Goal: Task Accomplishment & Management: Use online tool/utility

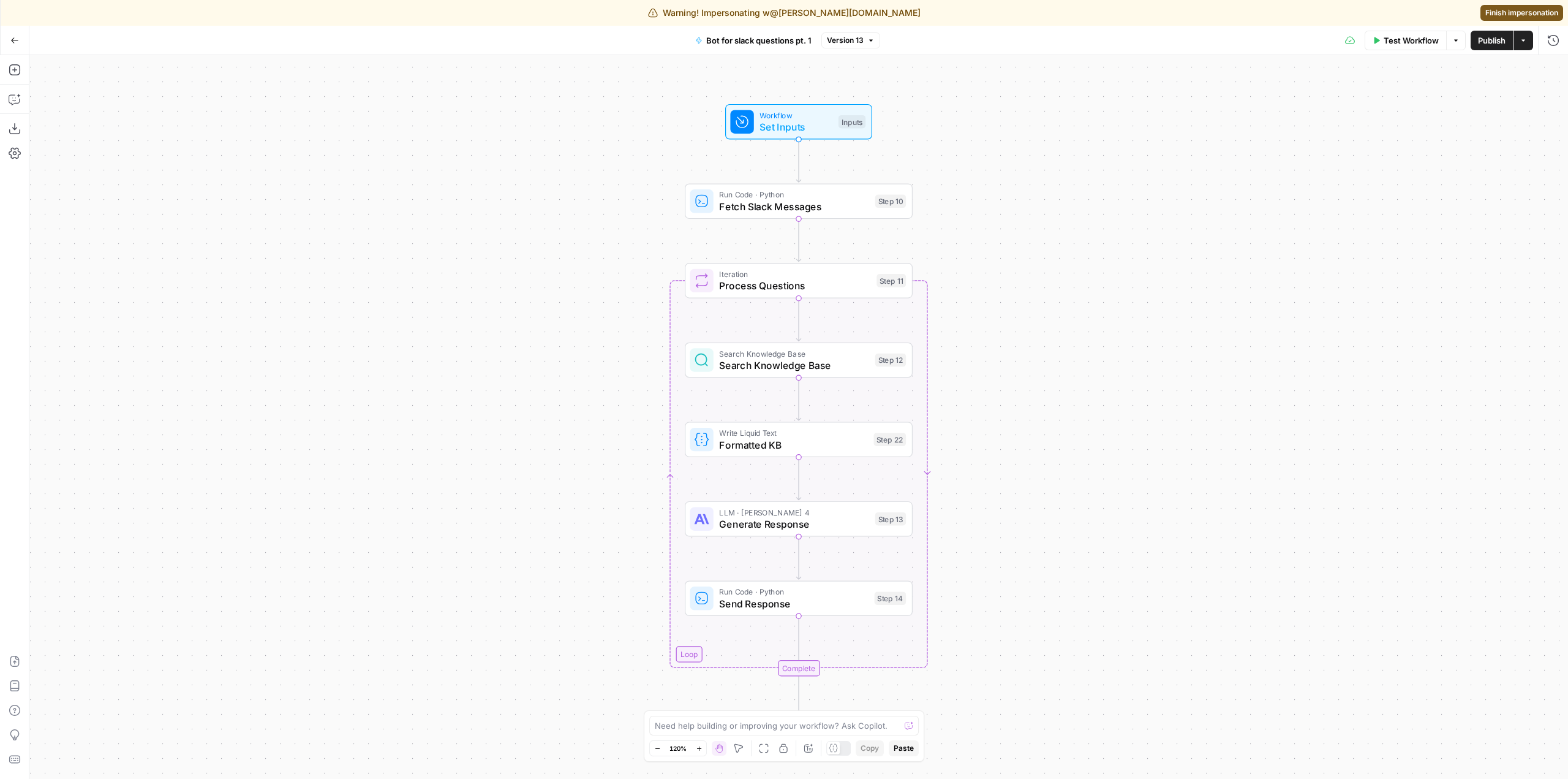
click at [1511, 14] on span "Finish impersonation" at bounding box center [1521, 12] width 73 height 11
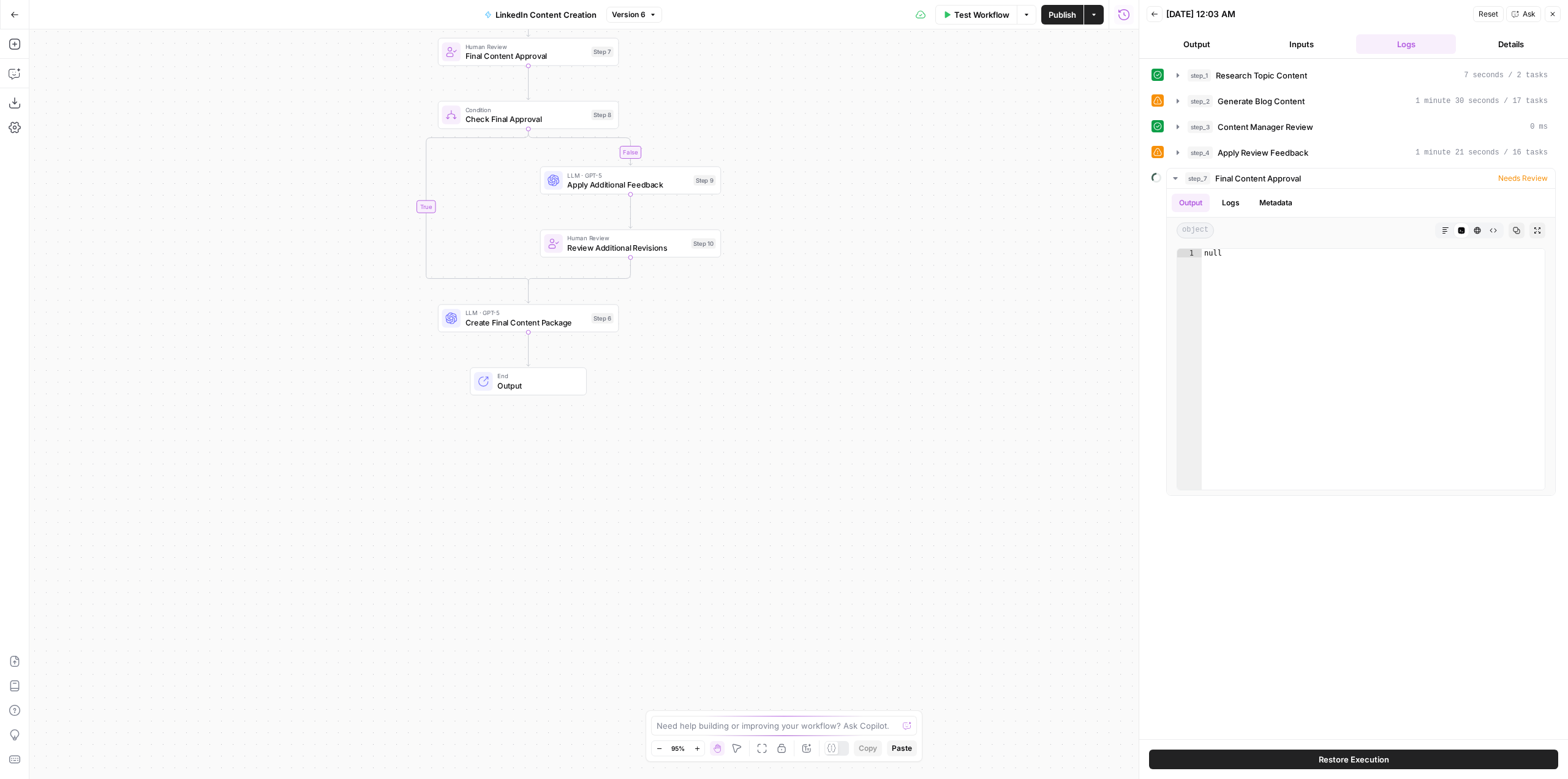
drag, startPoint x: 840, startPoint y: 542, endPoint x: 840, endPoint y: 202, distance: 340.0
click at [840, 202] on div "false true Workflow Set Inputs Inputs SEO Research Research Topic Content Step …" at bounding box center [584, 404] width 1109 height 749
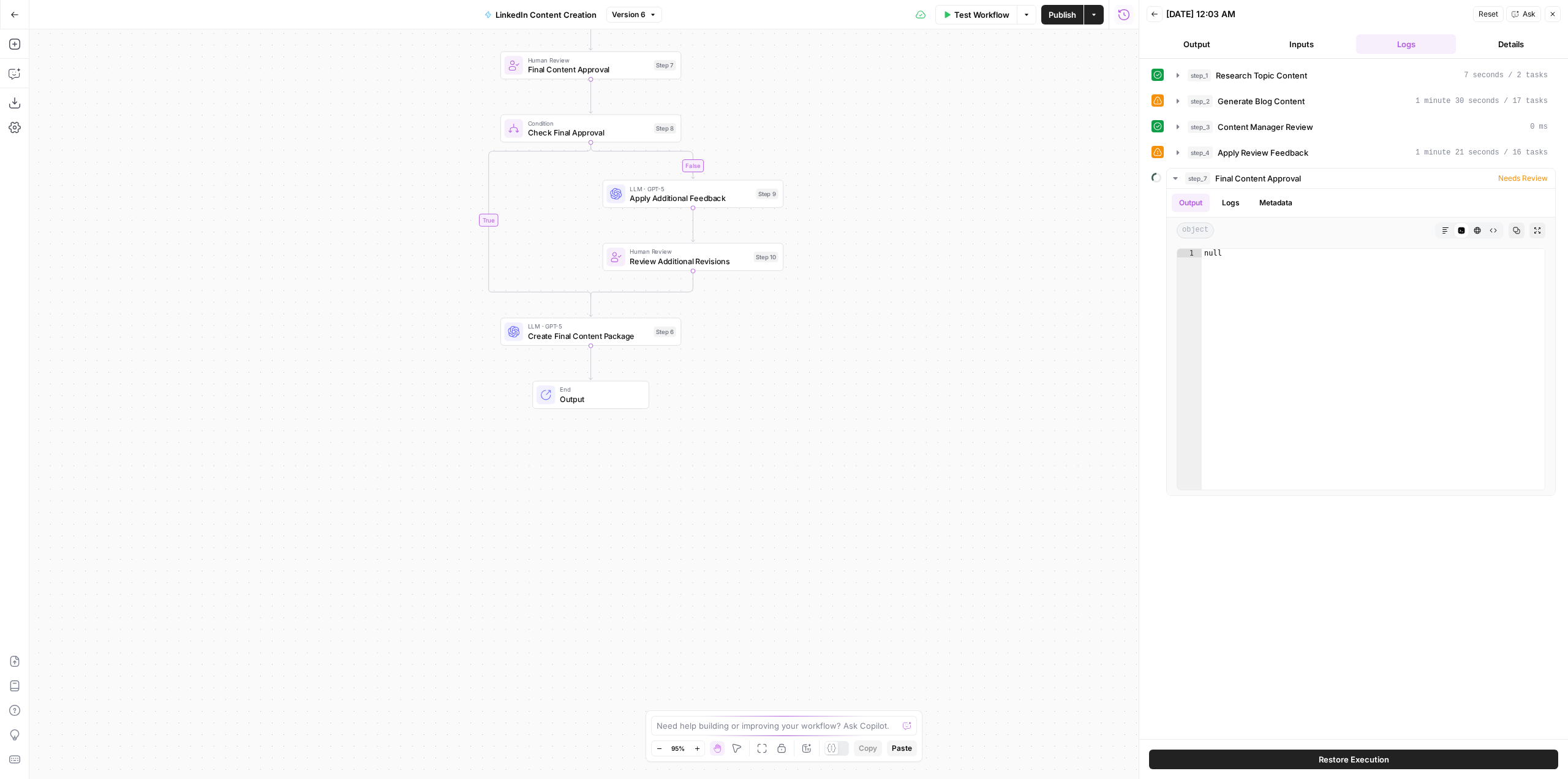
drag, startPoint x: 838, startPoint y: 485, endPoint x: 922, endPoint y: 617, distance: 156.5
click at [922, 617] on div "false true Workflow Set Inputs Inputs SEO Research Research Topic Content Step …" at bounding box center [584, 404] width 1109 height 749
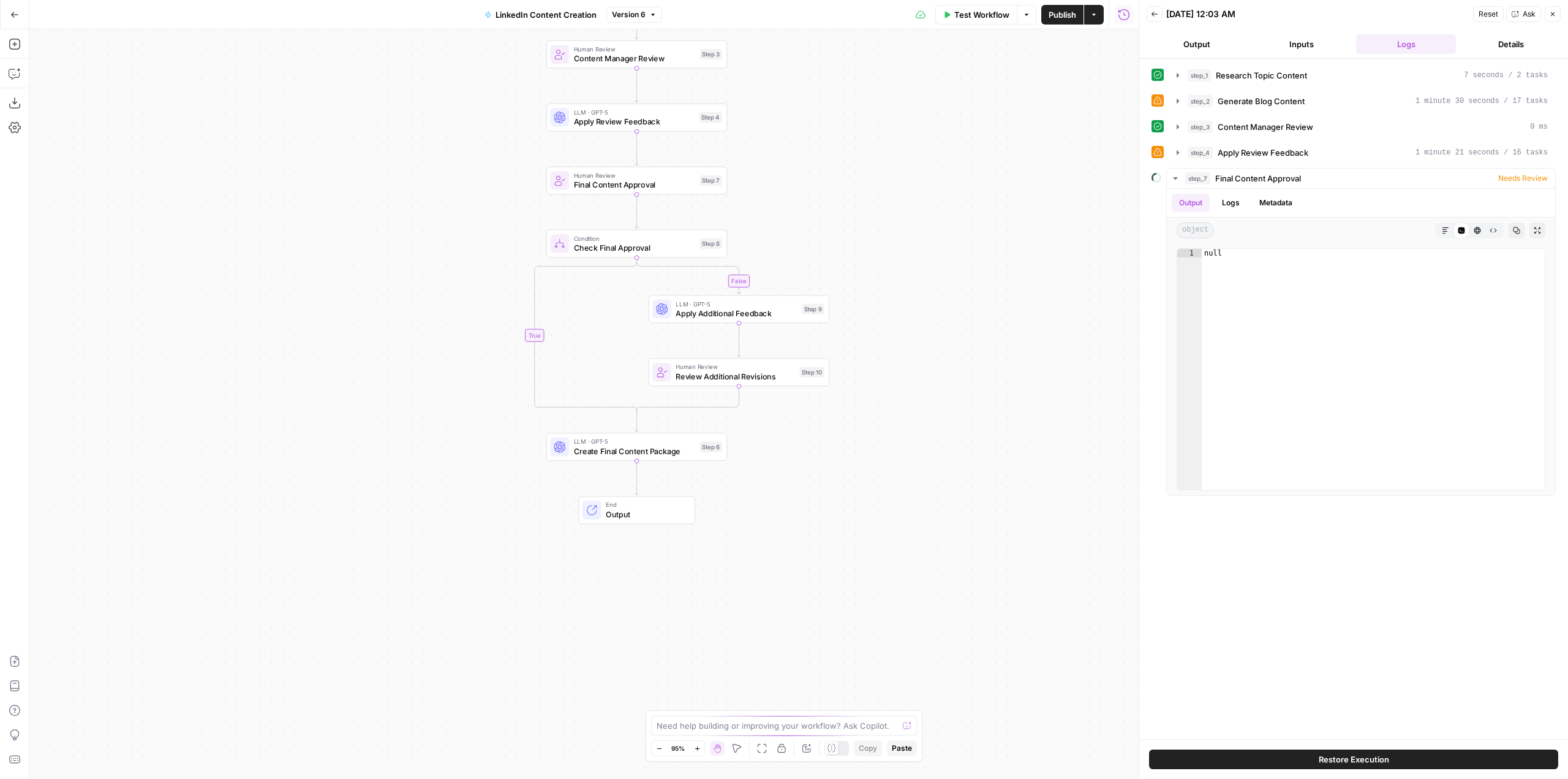
drag, startPoint x: 921, startPoint y: 338, endPoint x: 938, endPoint y: 364, distance: 31.1
click at [938, 364] on div "false true Workflow Set Inputs Inputs SEO Research Research Topic Content Step …" at bounding box center [584, 404] width 1109 height 749
click at [619, 189] on span "Final Content Approval" at bounding box center [635, 185] width 122 height 12
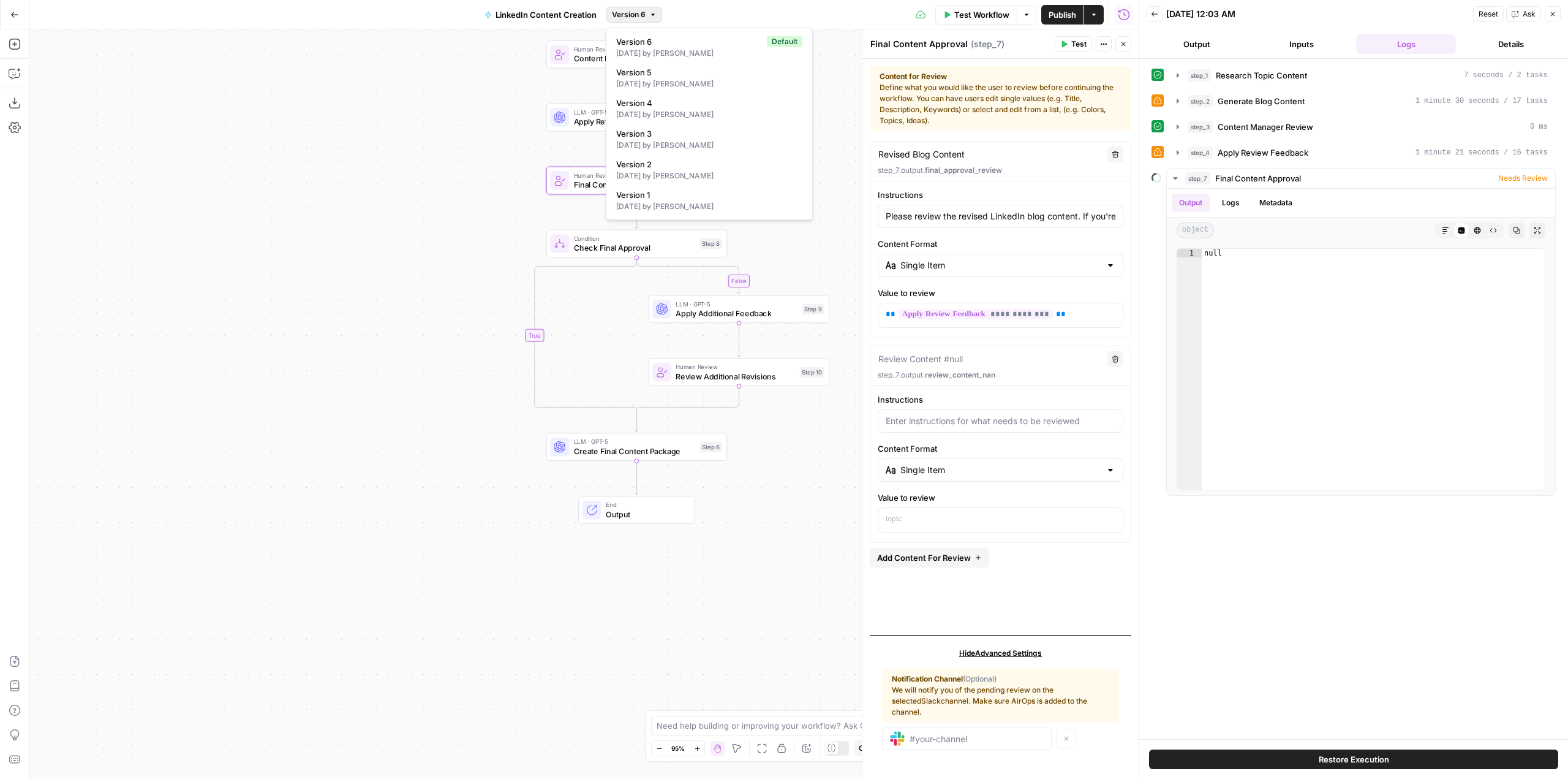
click at [637, 8] on button "Version 6" at bounding box center [634, 14] width 55 height 16
click at [997, 214] on input "Please review the revised LinkedIn blog content. If you're satisfied with the q…" at bounding box center [1000, 216] width 230 height 12
drag, startPoint x: 997, startPoint y: 214, endPoint x: 1112, endPoint y: 218, distance: 115.1
click at [1112, 218] on input "Please review the revised LinkedIn blog content. If you're satisfied with the q…" at bounding box center [1000, 216] width 230 height 12
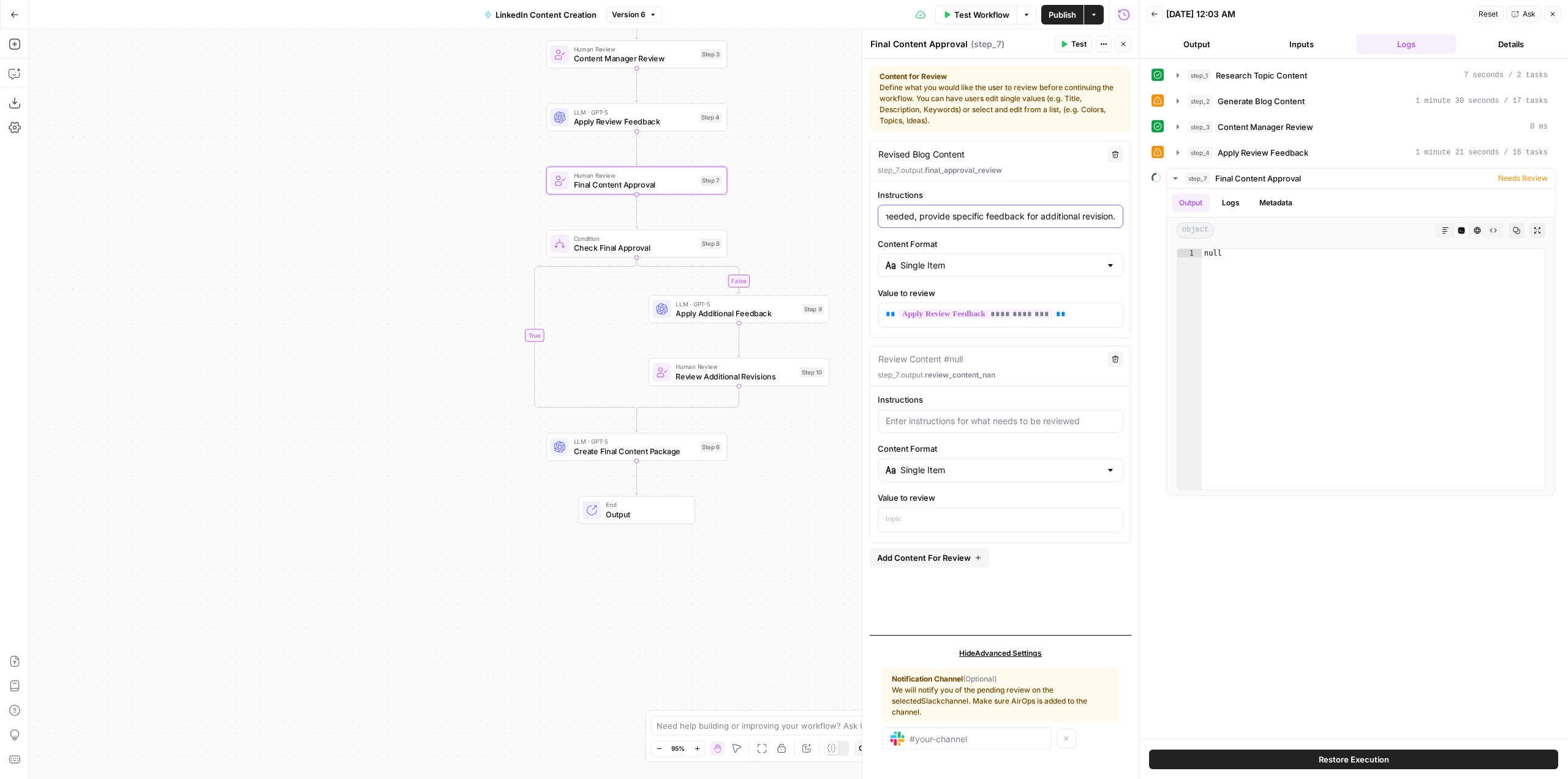
click at [1112, 218] on input "Please review the revised LinkedIn blog content. If you're satisfied with the q…" at bounding box center [1000, 216] width 230 height 12
click at [763, 318] on span "Apply Additional Feedback" at bounding box center [736, 312] width 122 height 12
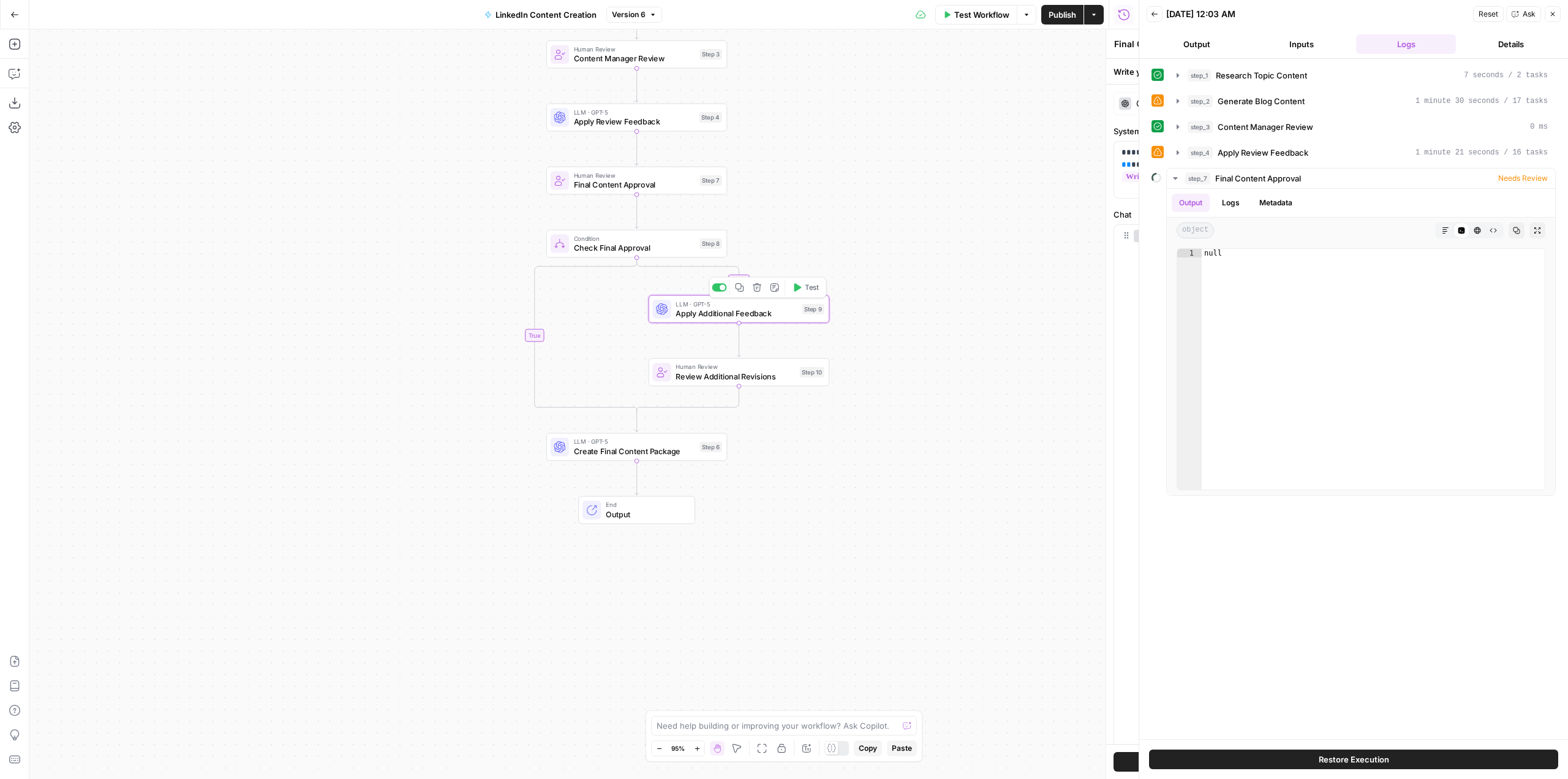
type textarea "Apply Additional Feedback"
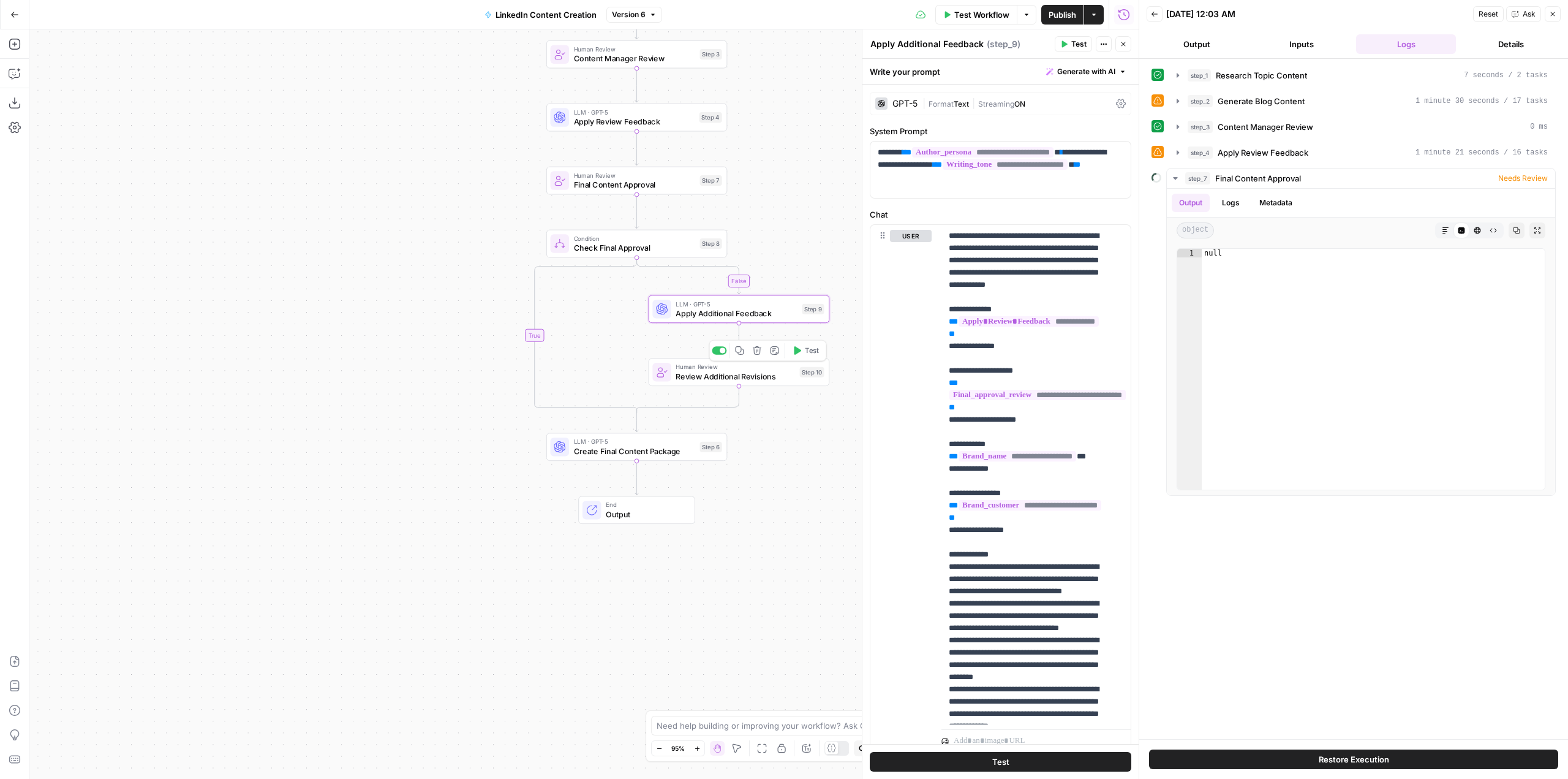
click at [763, 377] on span "Review Additional Revisions" at bounding box center [735, 376] width 119 height 12
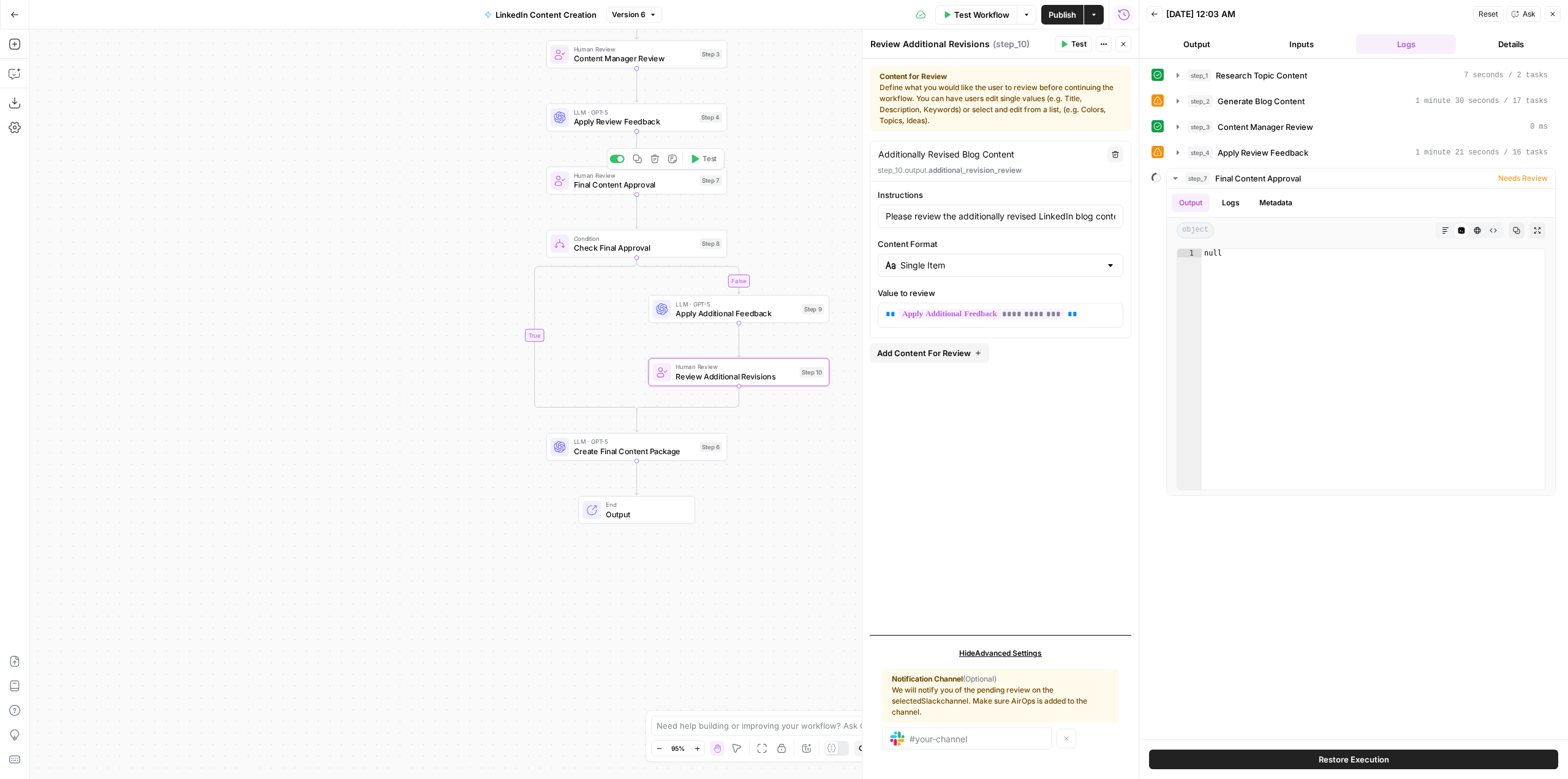
click at [656, 185] on span "Final Content Approval" at bounding box center [635, 185] width 122 height 12
click at [1303, 38] on button "Inputs" at bounding box center [1301, 44] width 100 height 19
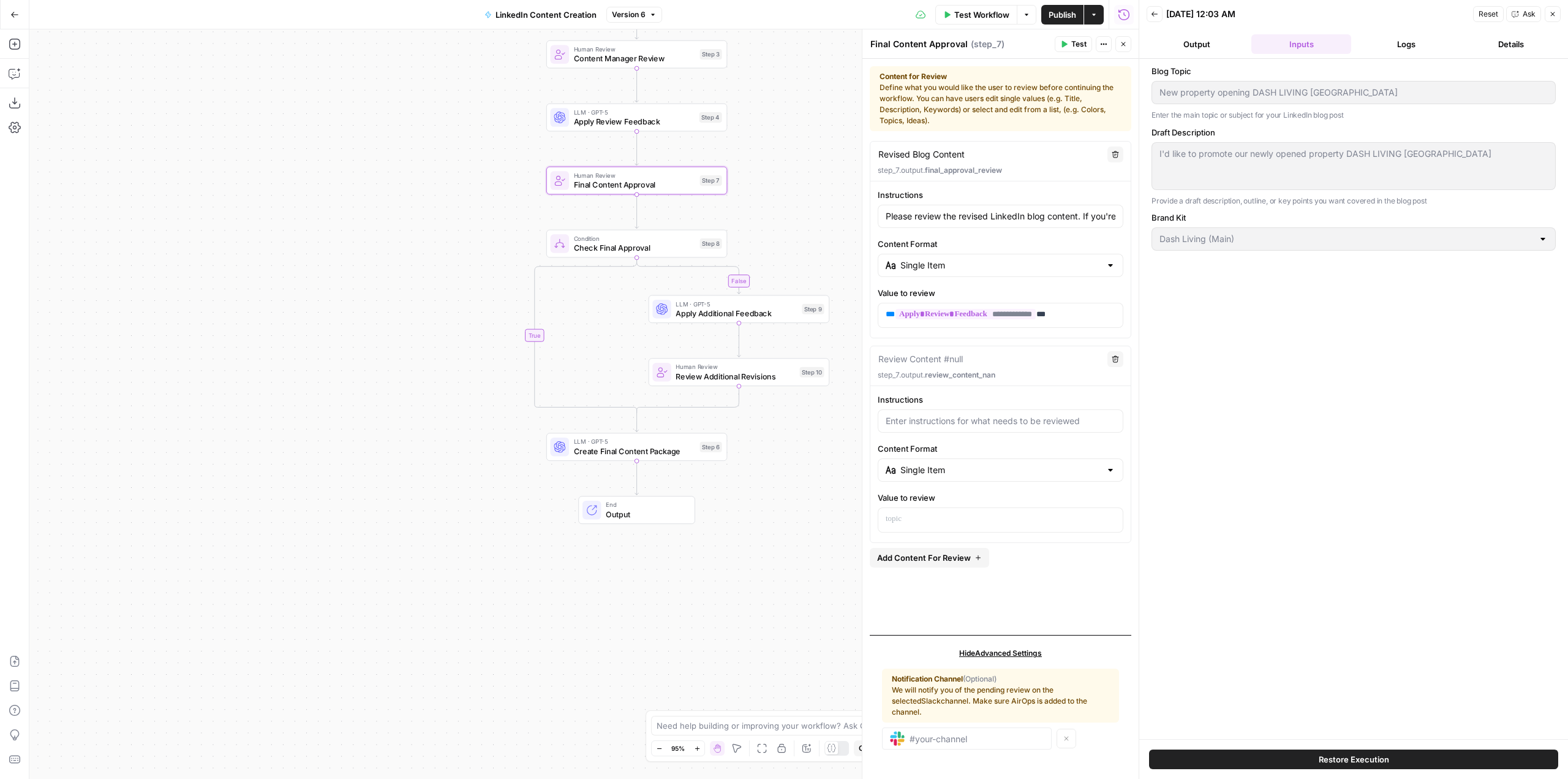
click at [1500, 43] on button "Details" at bounding box center [1510, 44] width 100 height 19
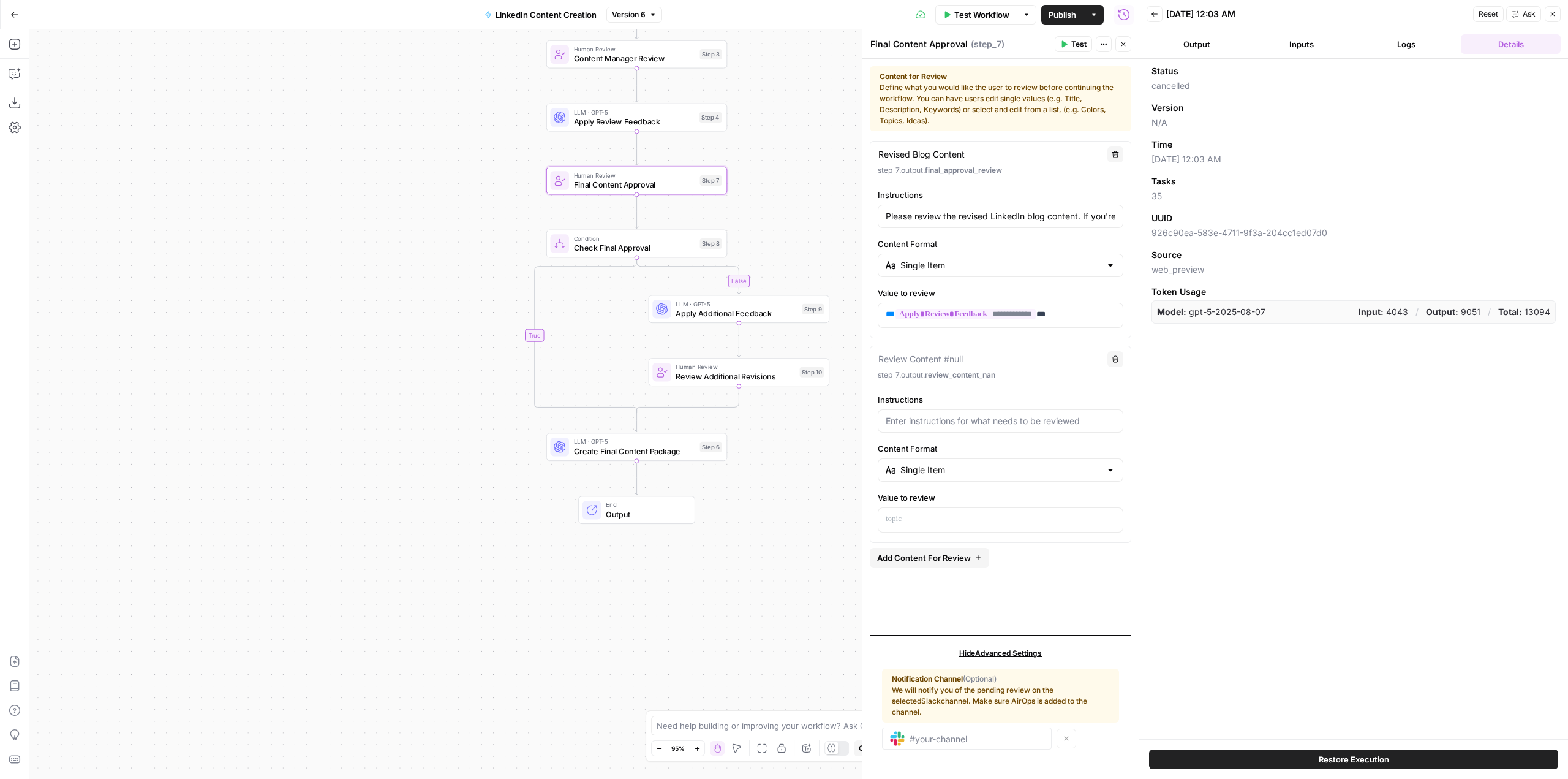
click at [1187, 51] on button "Output" at bounding box center [1196, 44] width 100 height 19
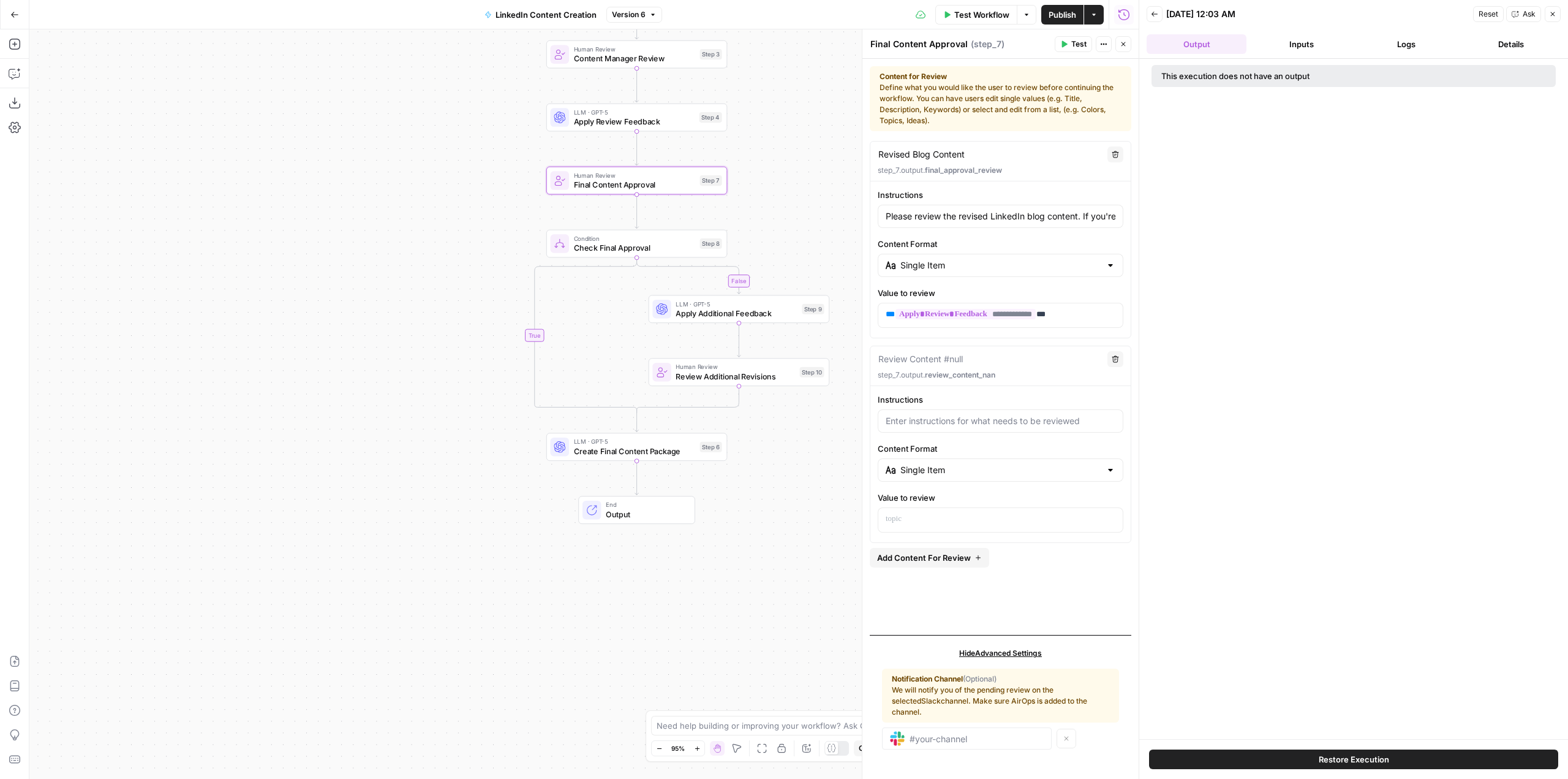
click at [1302, 43] on button "Inputs" at bounding box center [1301, 44] width 100 height 19
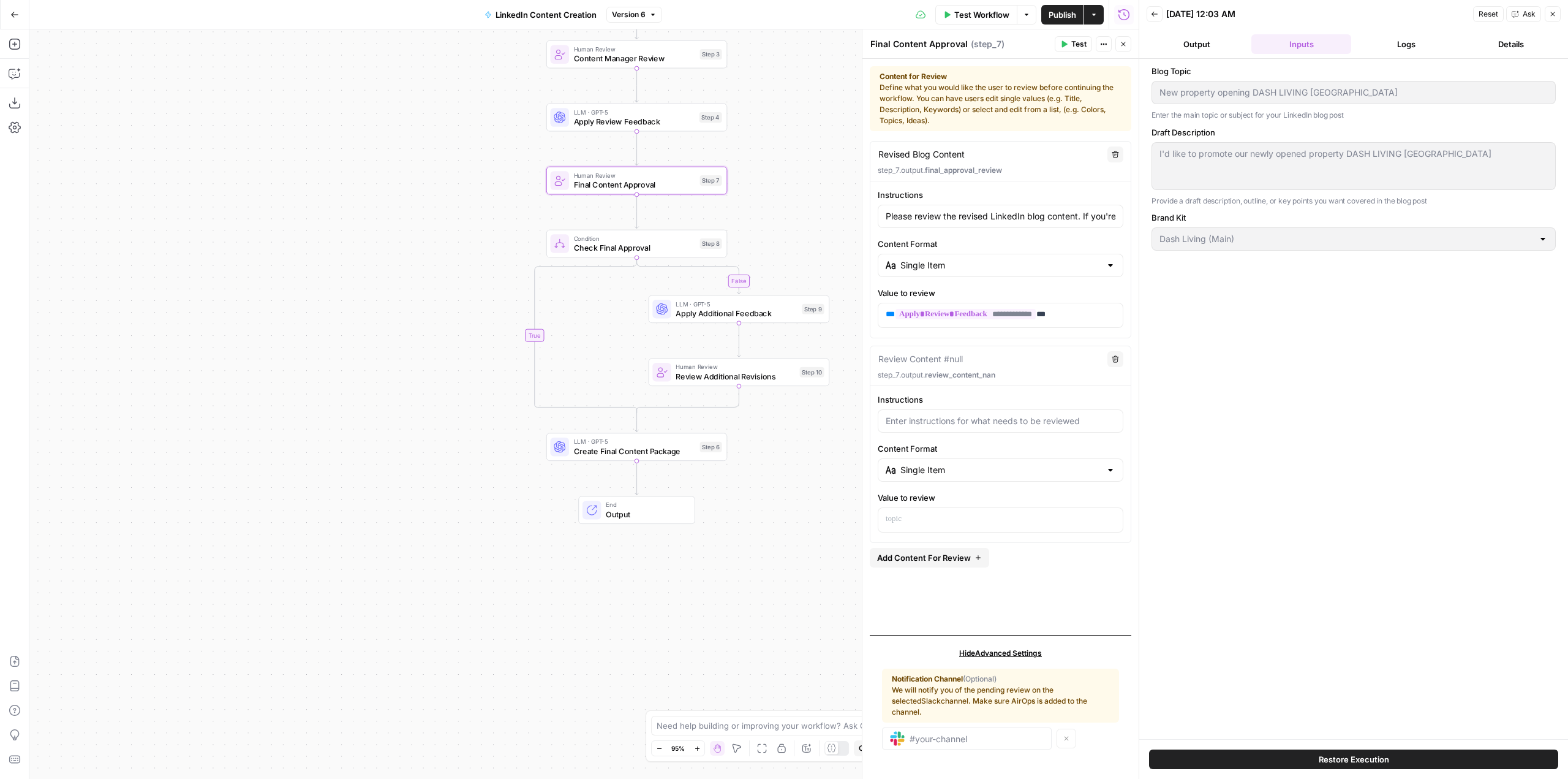
click at [1400, 36] on button "Logs" at bounding box center [1405, 44] width 100 height 19
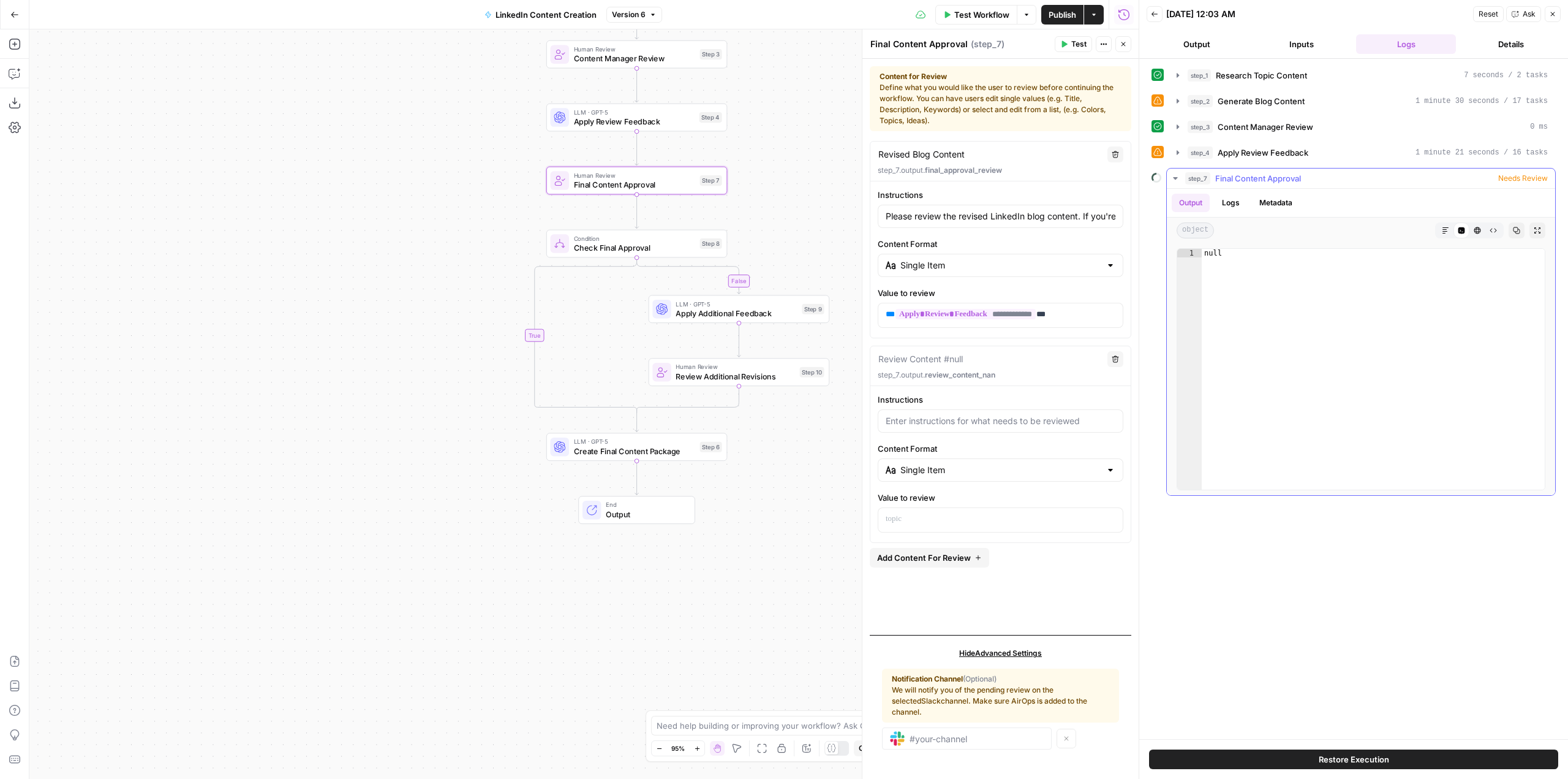
click at [1526, 176] on span "Needs Review" at bounding box center [1523, 178] width 50 height 11
click at [1551, 7] on button "Close" at bounding box center [1553, 14] width 16 height 16
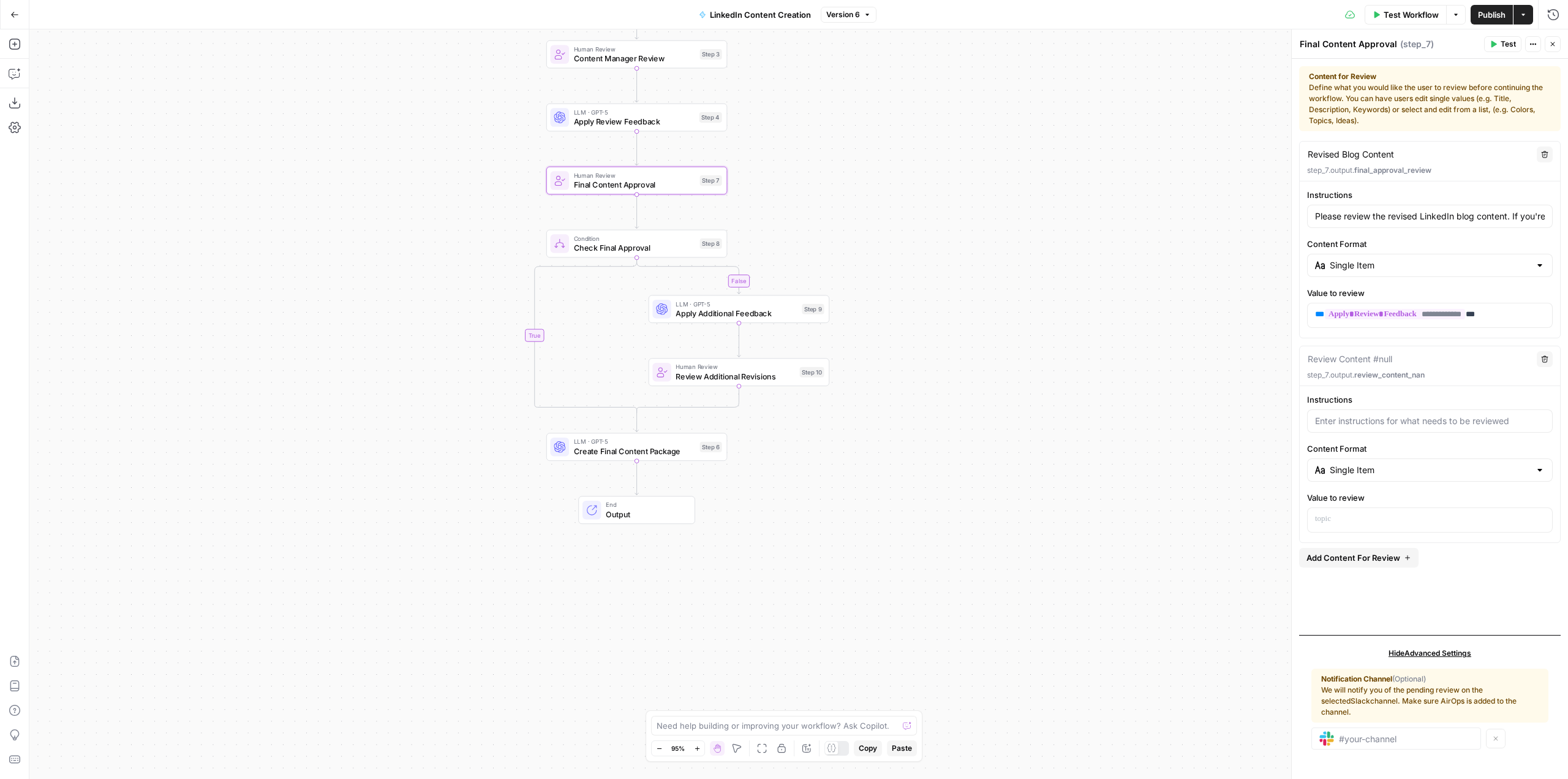
click at [1551, 43] on icon "button" at bounding box center [1552, 44] width 7 height 7
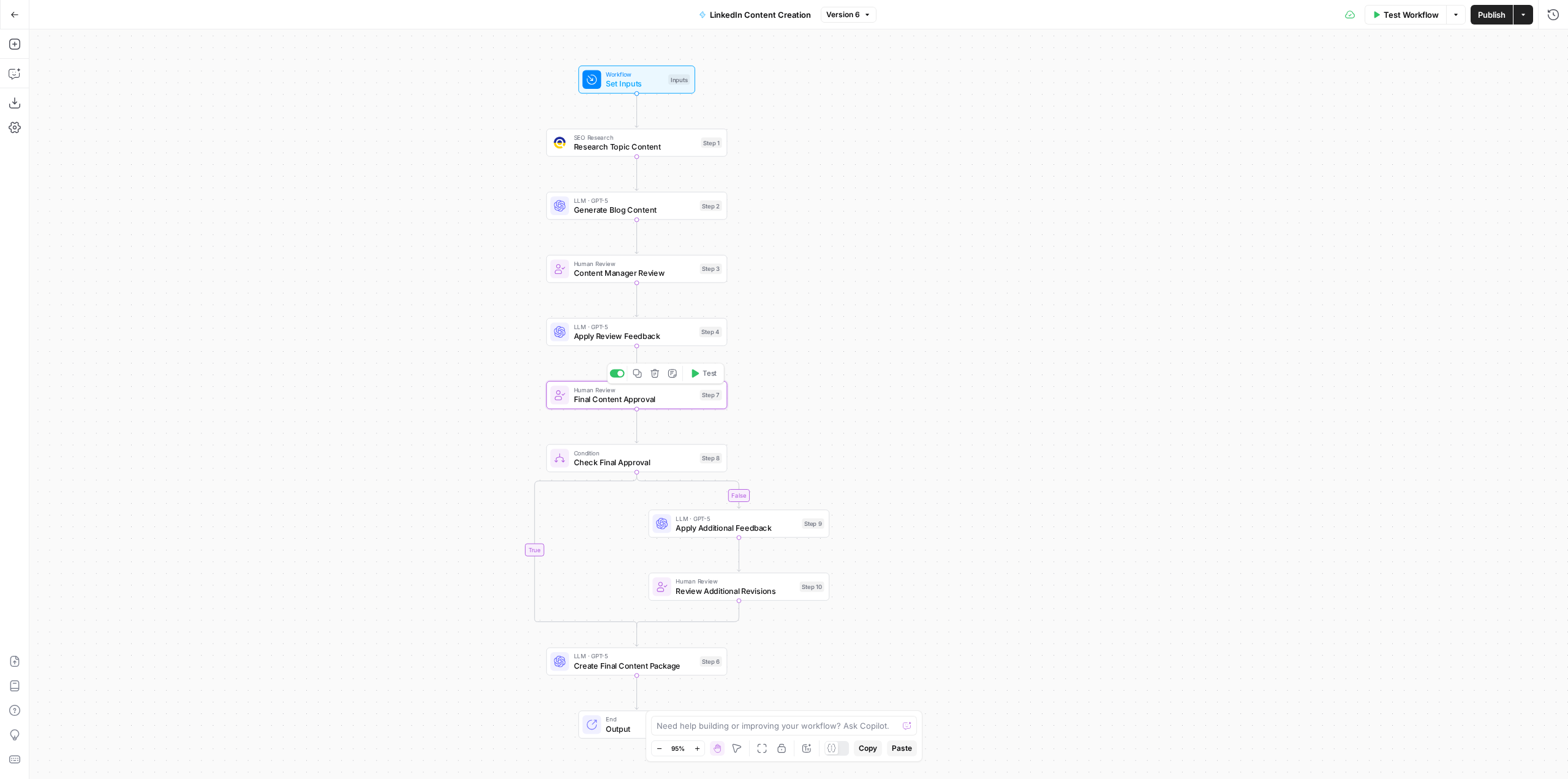
click at [714, 377] on span "Test" at bounding box center [710, 374] width 14 height 10
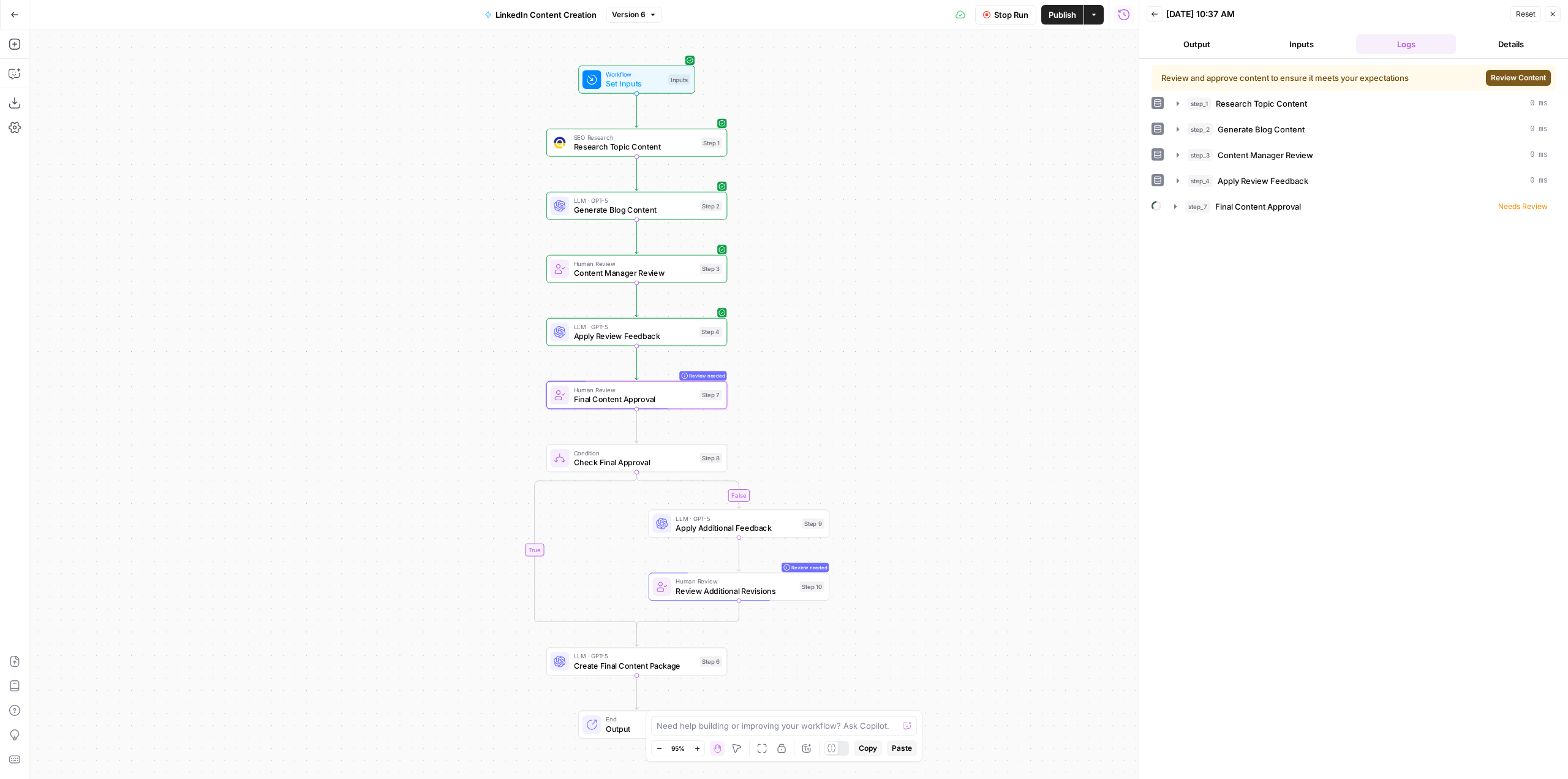
click at [1514, 73] on span "Review Content" at bounding box center [1518, 77] width 55 height 11
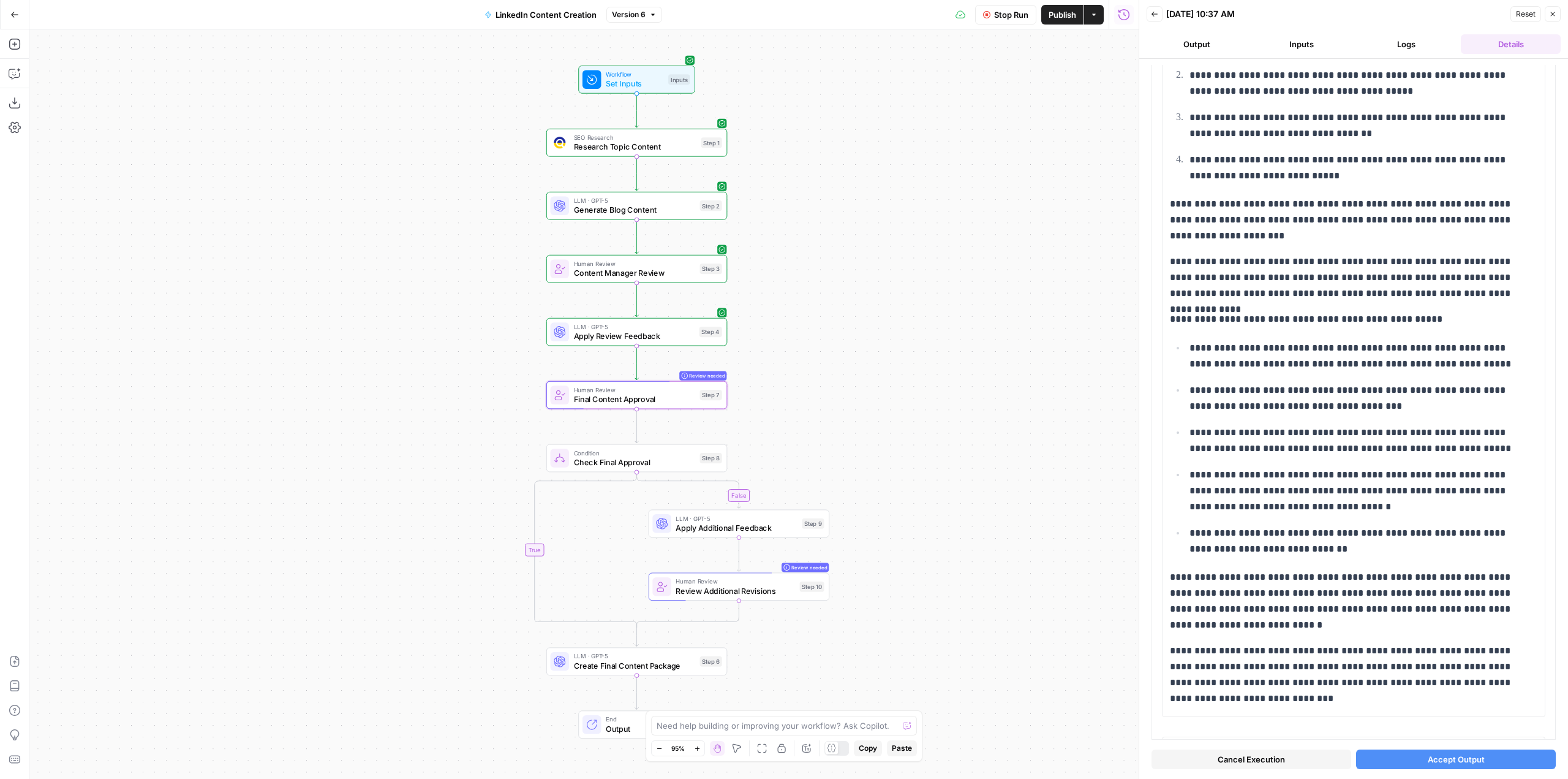
scroll to position [4749, 0]
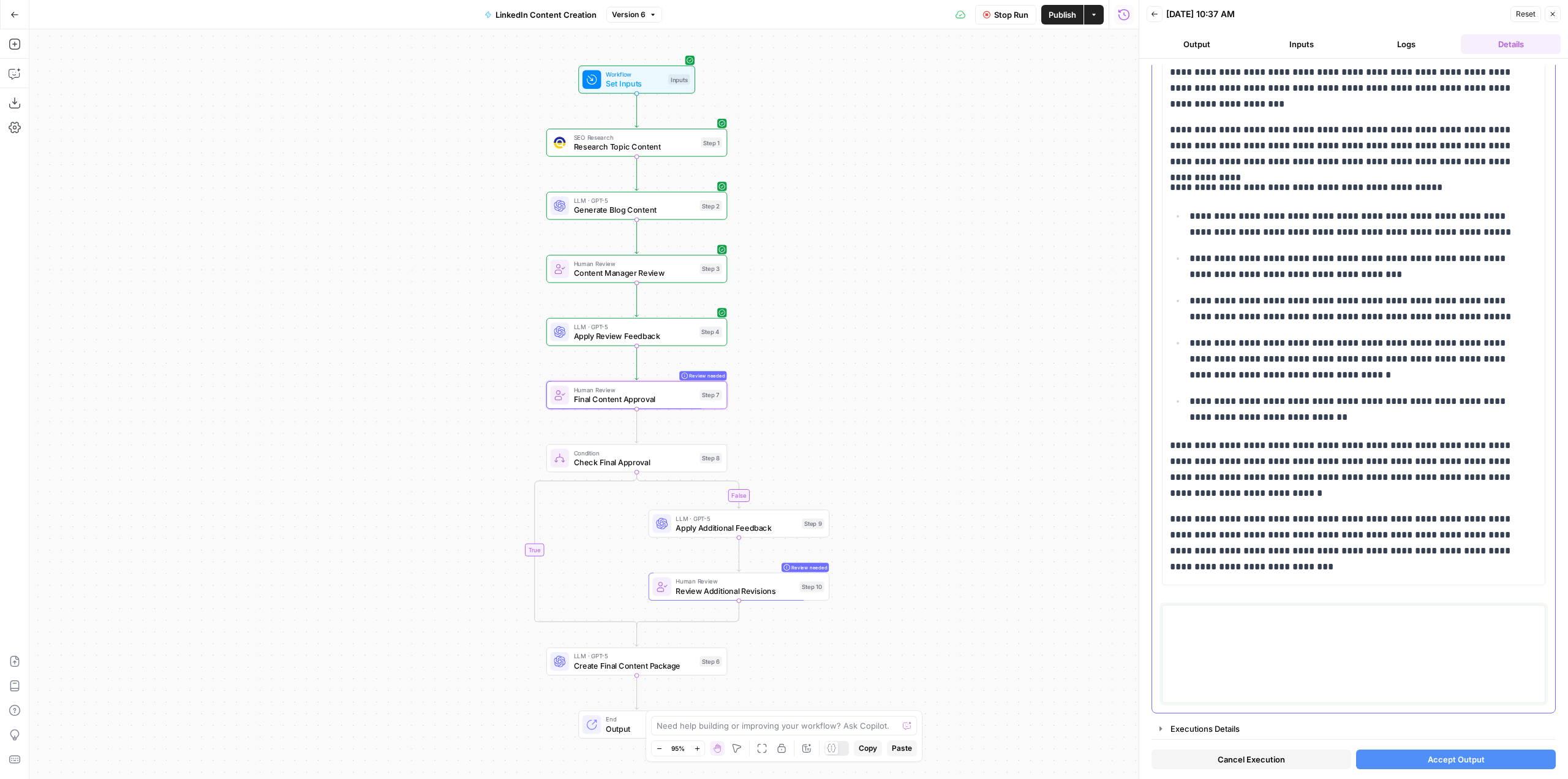
click at [1278, 661] on textarea at bounding box center [1354, 654] width 368 height 87
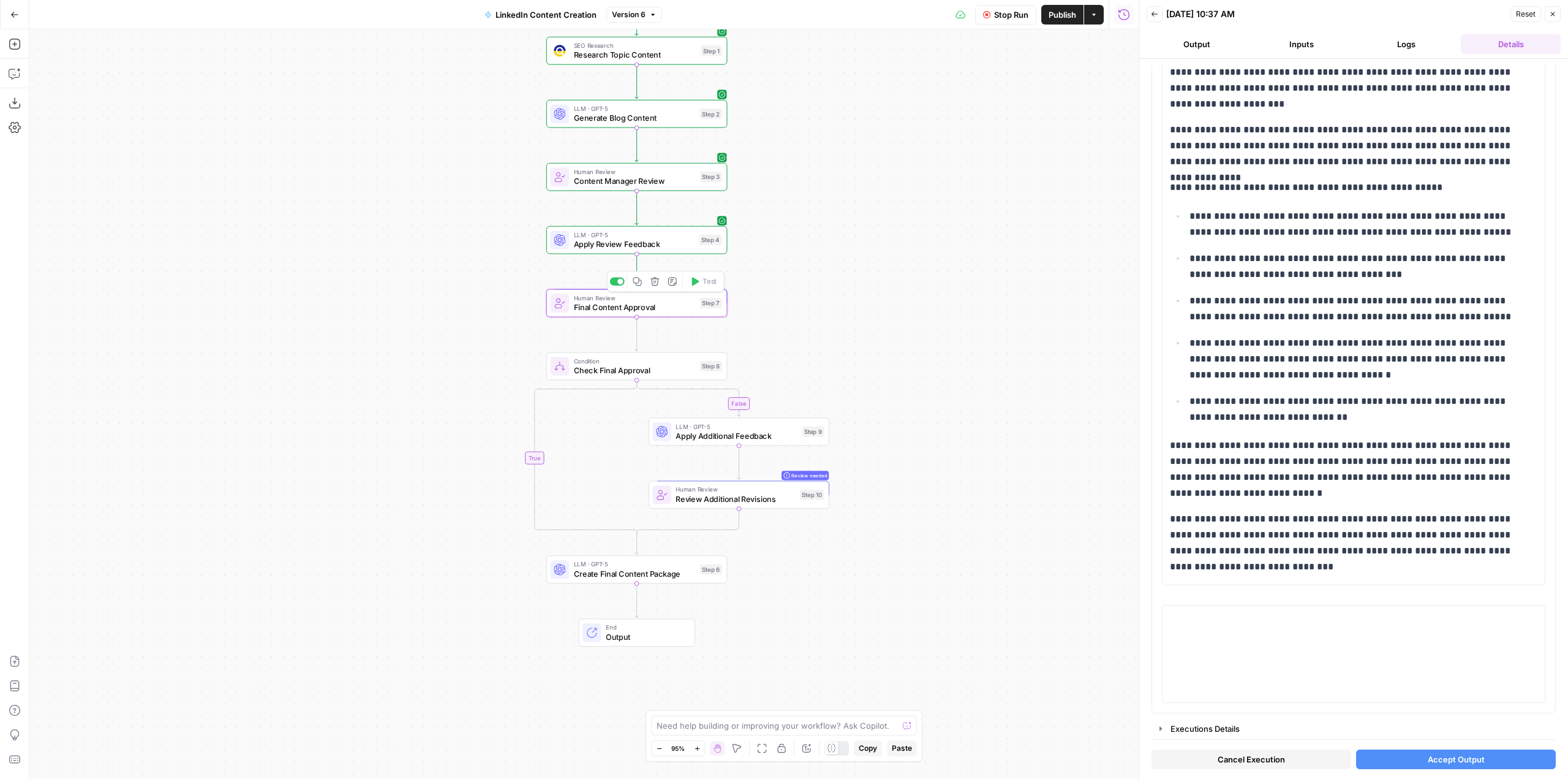
click at [664, 310] on span "Final Content Approval" at bounding box center [635, 307] width 122 height 12
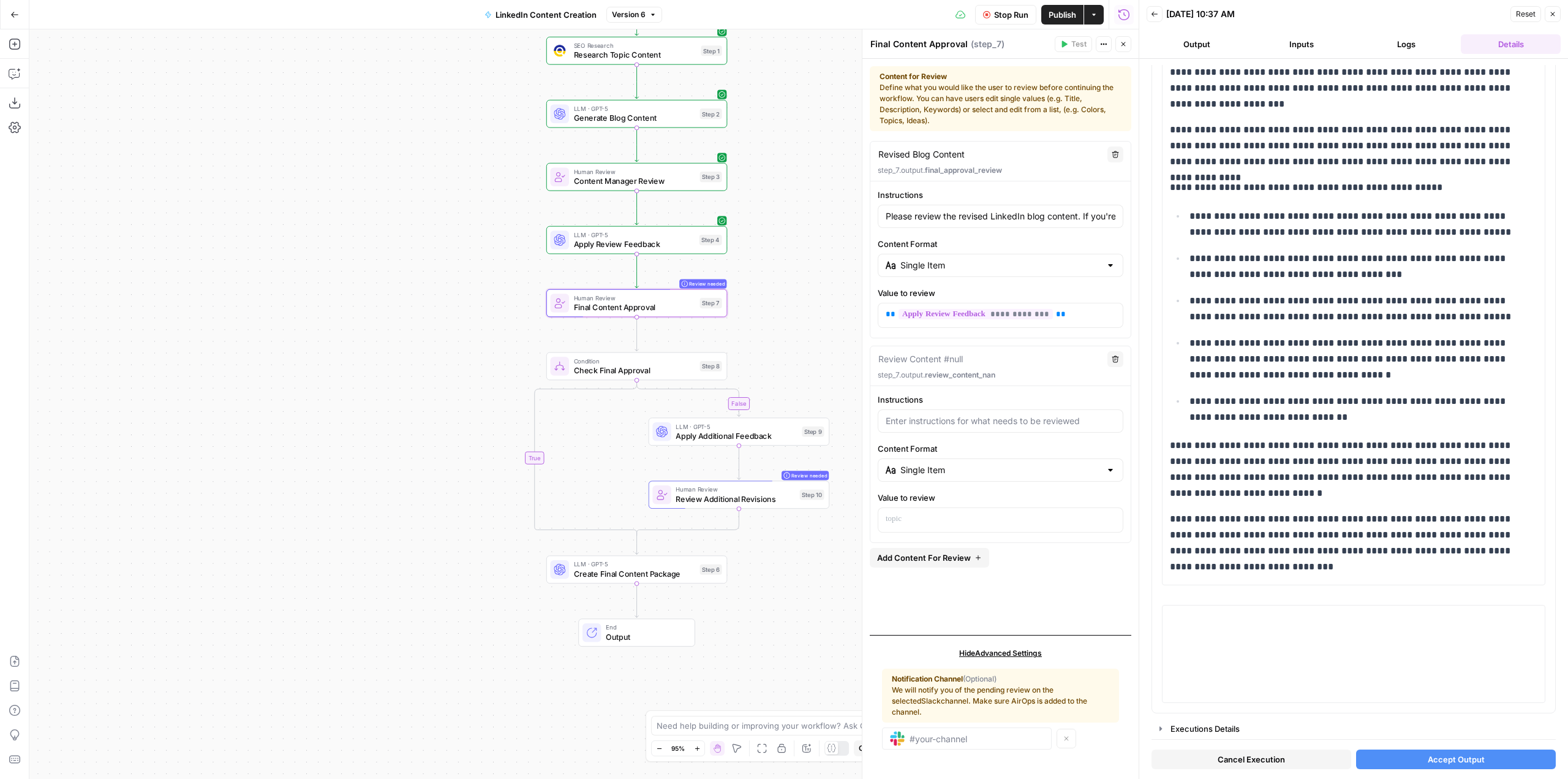
click at [959, 408] on div "Instructions" at bounding box center [1000, 413] width 245 height 39
click at [965, 414] on div at bounding box center [1000, 421] width 245 height 23
type input "Provide your feedback here"
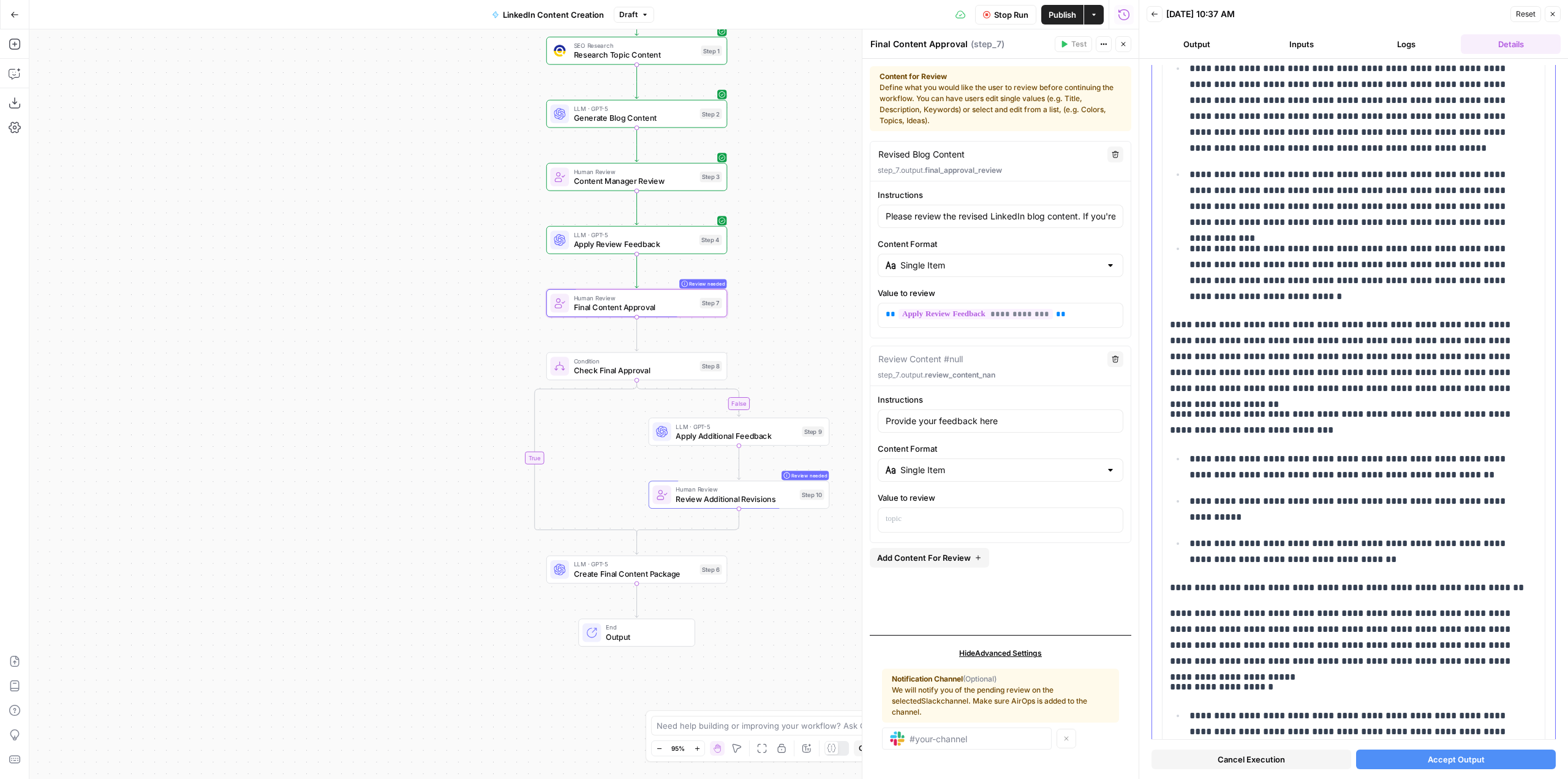
scroll to position [521, 0]
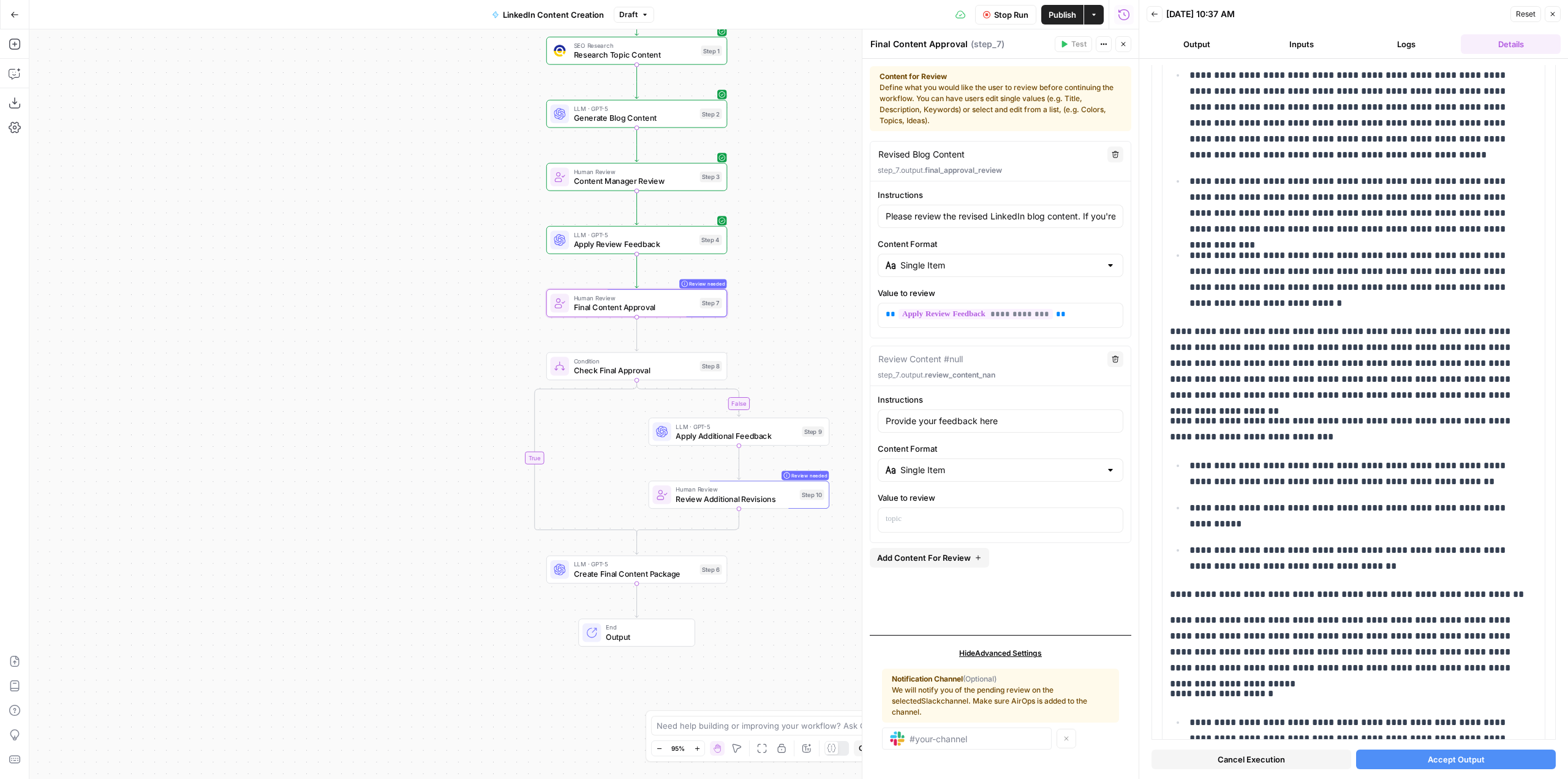
click at [1125, 45] on icon "button" at bounding box center [1123, 44] width 7 height 7
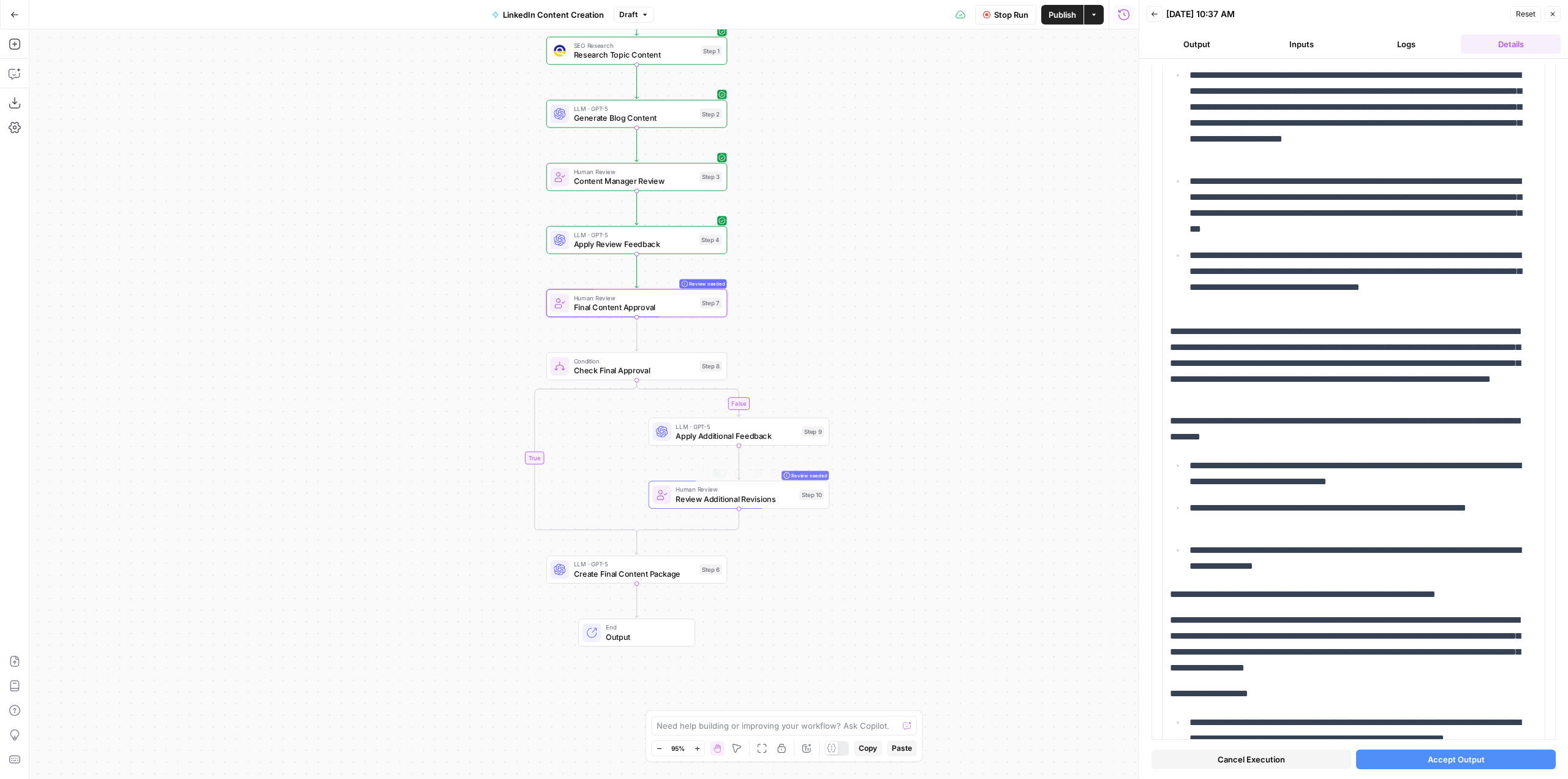
click at [775, 496] on span "Review Additional Revisions" at bounding box center [735, 498] width 119 height 12
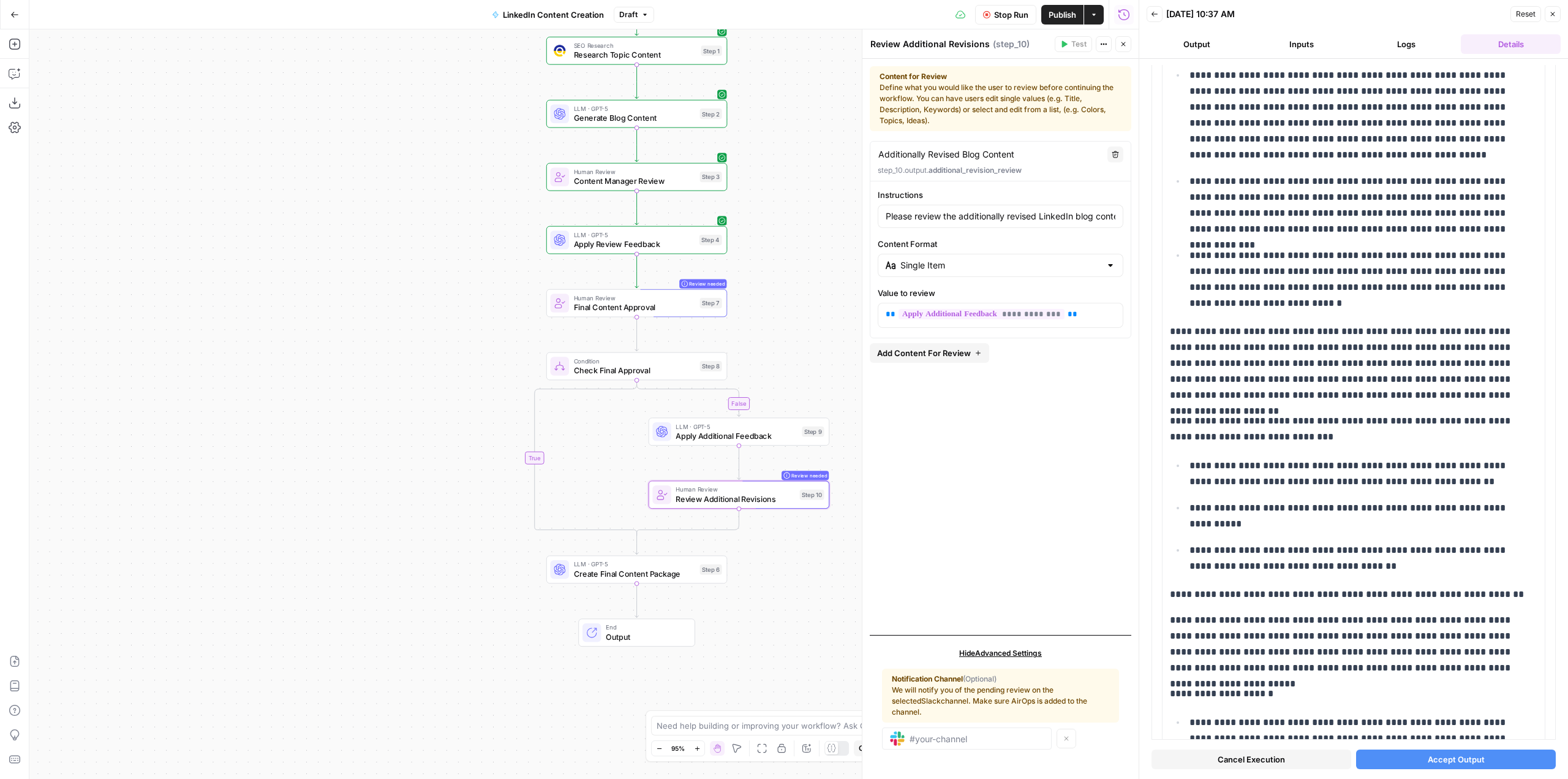
click at [946, 353] on span "Add Content For Review" at bounding box center [924, 353] width 94 height 12
click at [971, 420] on input "Instructions" at bounding box center [1000, 420] width 230 height 12
click at [989, 13] on icon "button" at bounding box center [987, 14] width 7 height 7
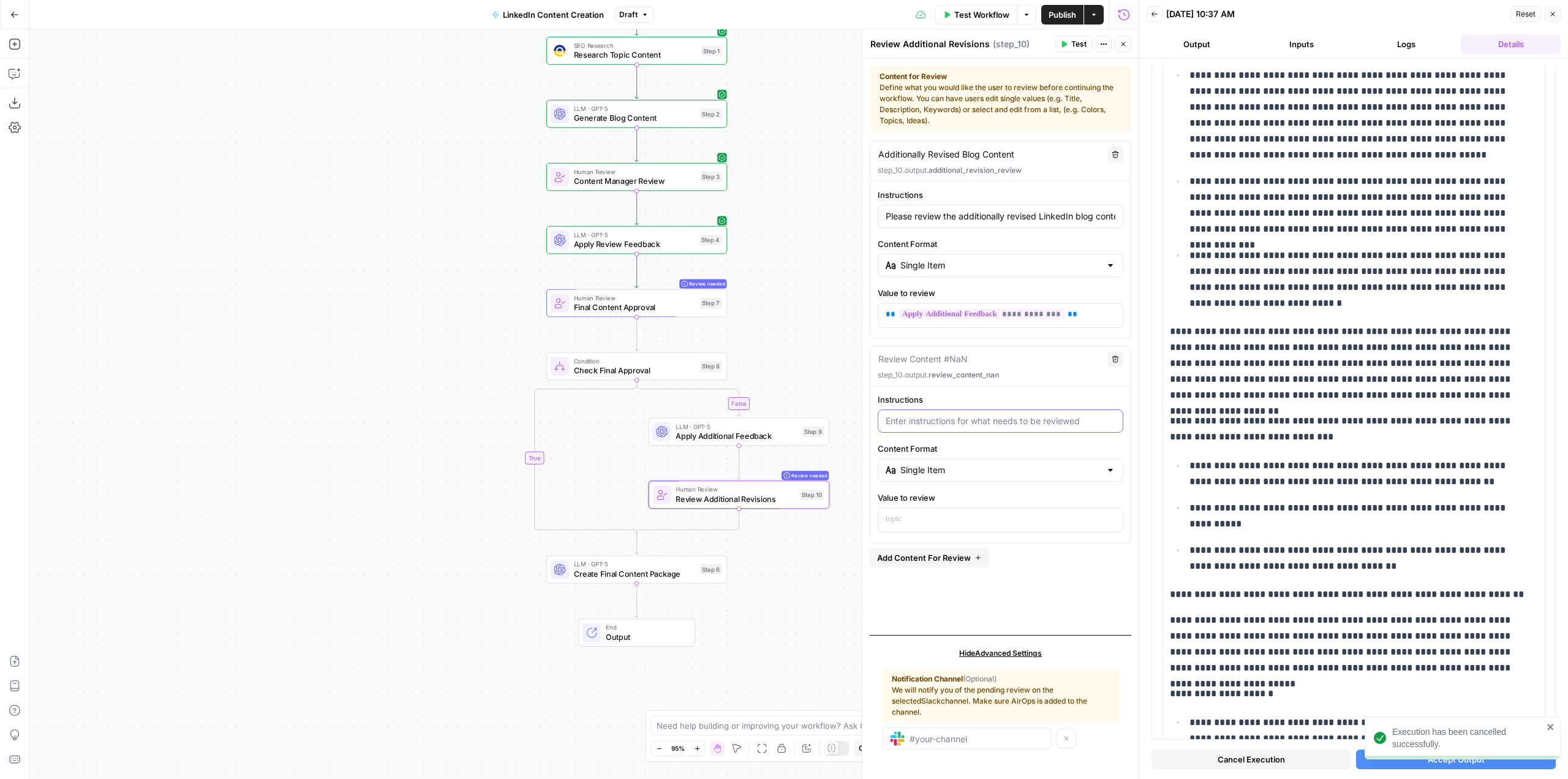
click at [953, 418] on input "Instructions" at bounding box center [1000, 420] width 230 height 12
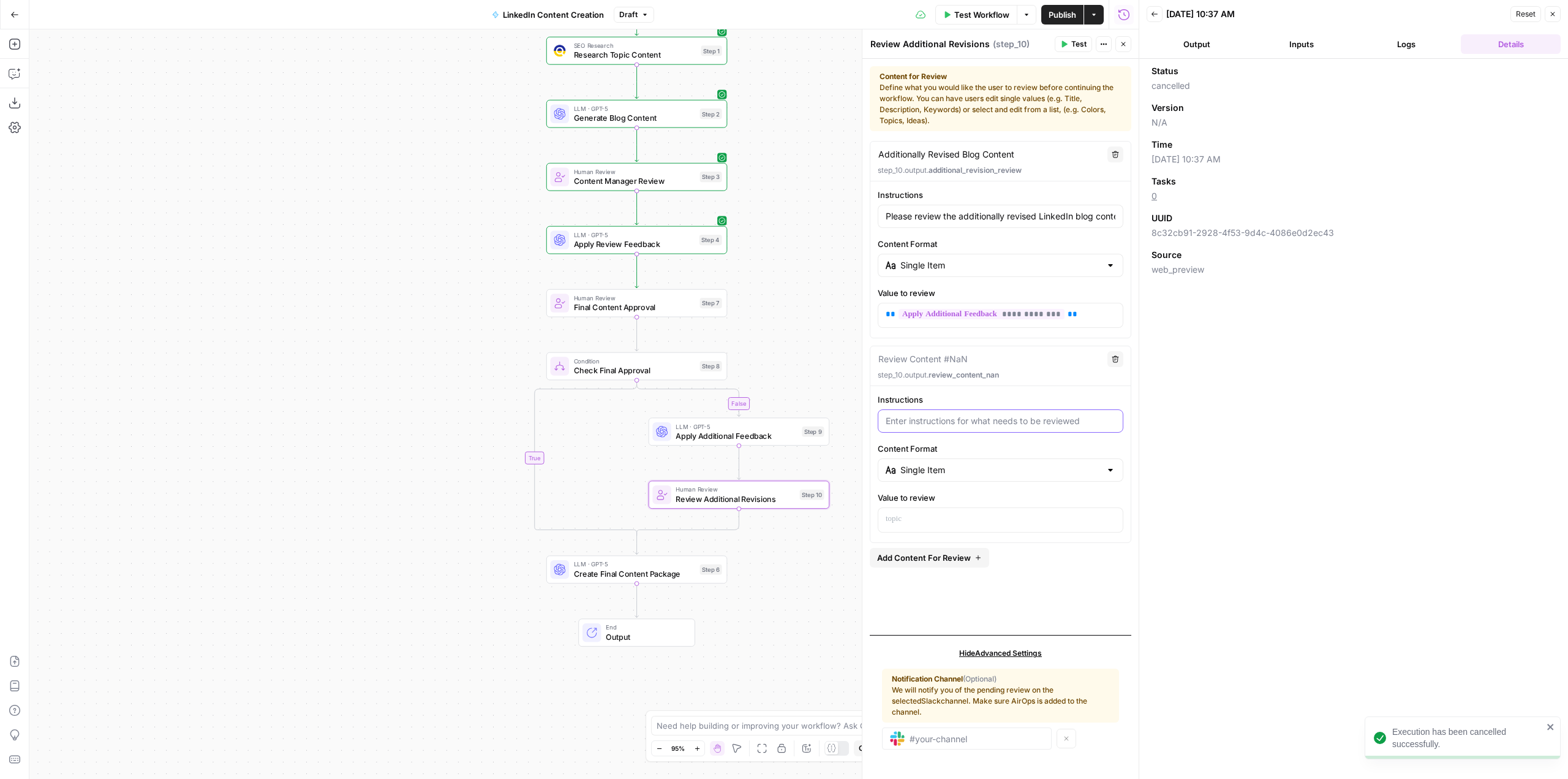
click at [953, 418] on input "Instructions" at bounding box center [1000, 420] width 230 height 12
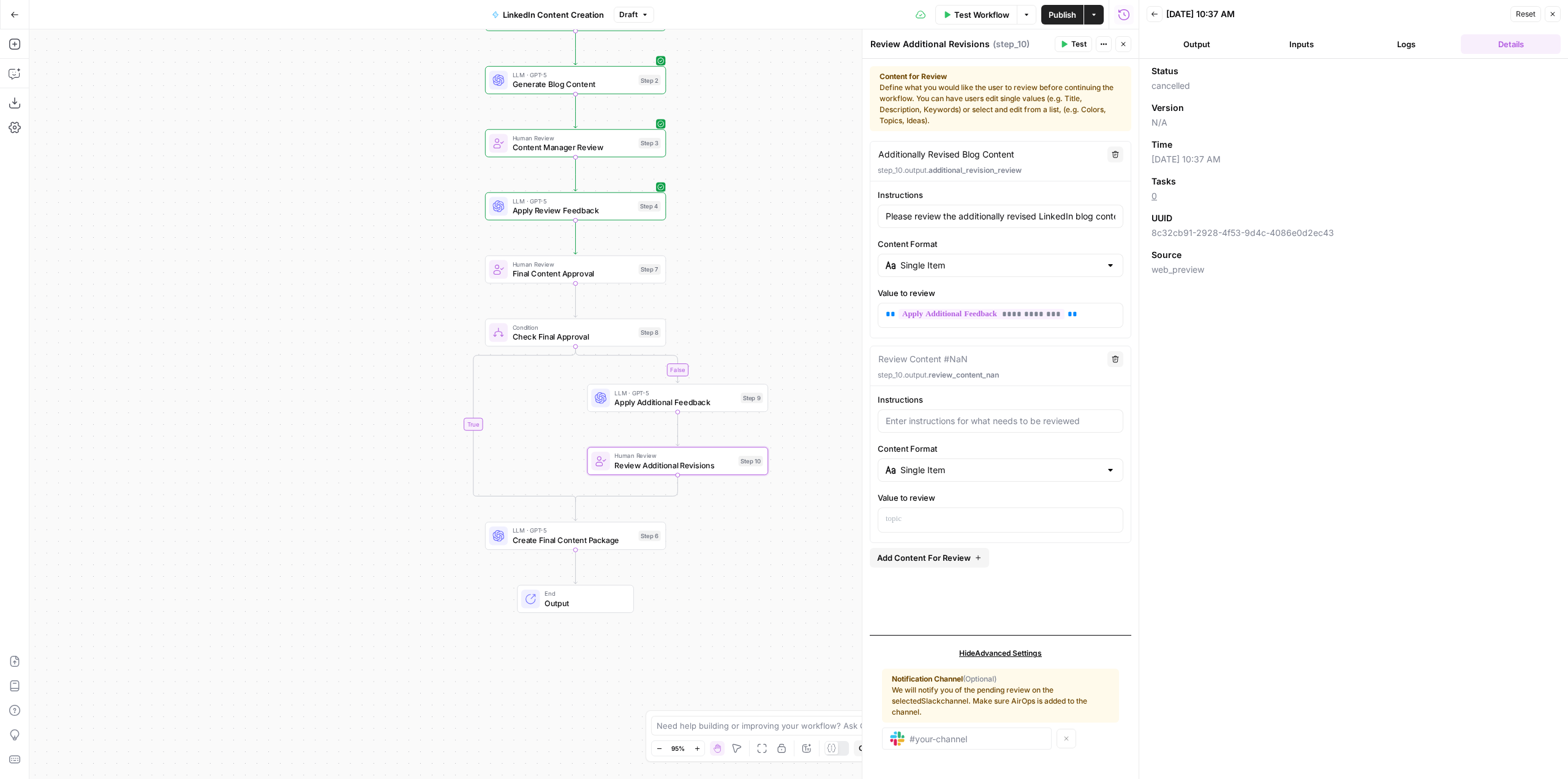
drag, startPoint x: 838, startPoint y: 395, endPoint x: 777, endPoint y: 361, distance: 69.8
click at [777, 361] on div "false true Workflow Set Inputs Inputs SEO Research Research Topic Content Step …" at bounding box center [584, 404] width 1109 height 749
click at [952, 423] on input "Instructions" at bounding box center [1000, 420] width 230 height 12
click at [571, 276] on span "Final Content Approval" at bounding box center [573, 274] width 122 height 12
drag, startPoint x: 989, startPoint y: 420, endPoint x: 843, endPoint y: 417, distance: 146.0
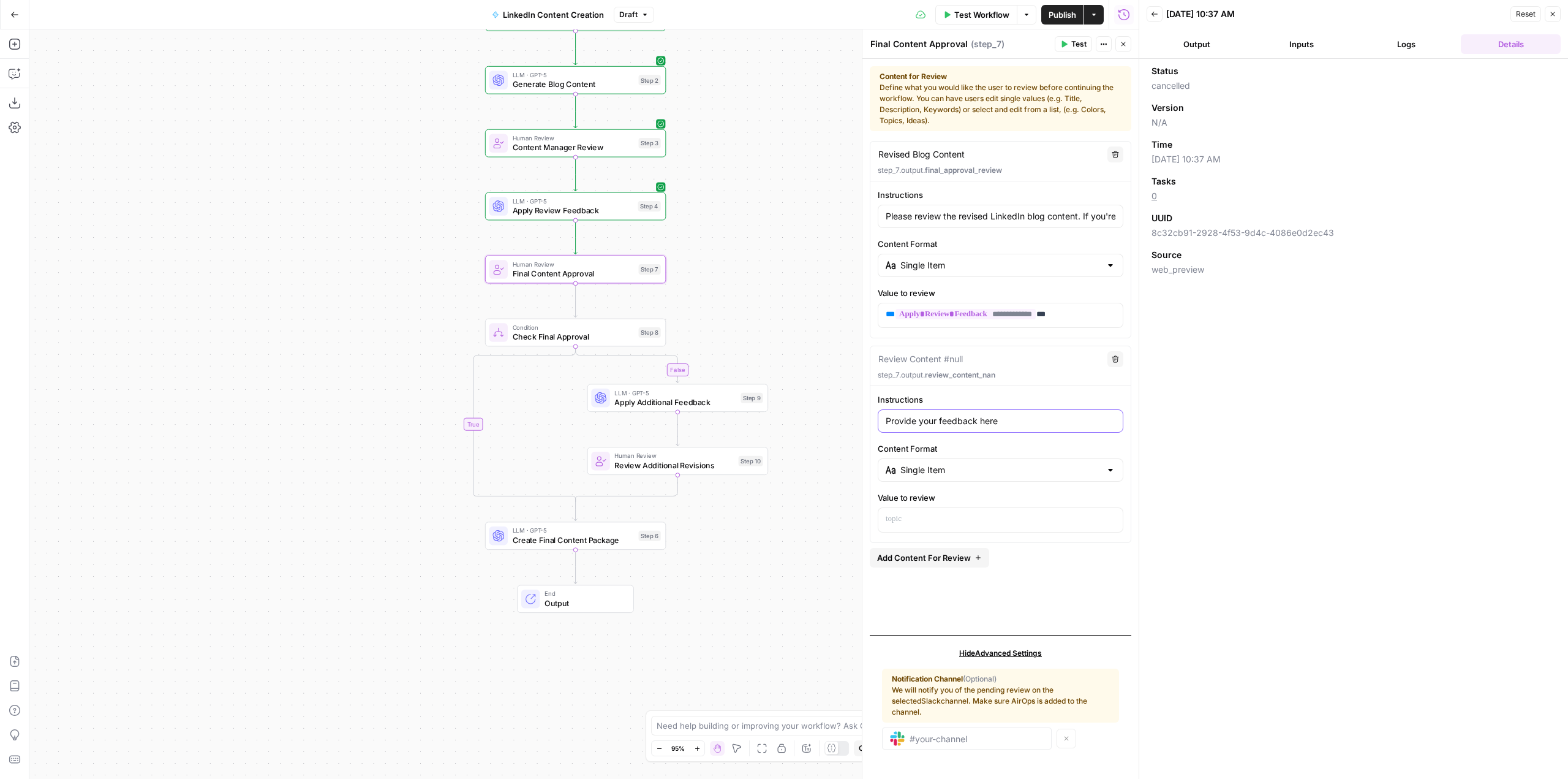
click at [843, 417] on body "Dash New Home Browse Insights Opportunities Your Data Recent Grids New Grid Gri…" at bounding box center [784, 390] width 1568 height 779
click at [1036, 418] on input "Provide your feedback here" at bounding box center [1000, 420] width 230 height 12
click at [710, 466] on span "Review Additional Revisions" at bounding box center [674, 464] width 119 height 12
click at [984, 426] on input "Instructions" at bounding box center [1000, 420] width 230 height 12
paste input "text"
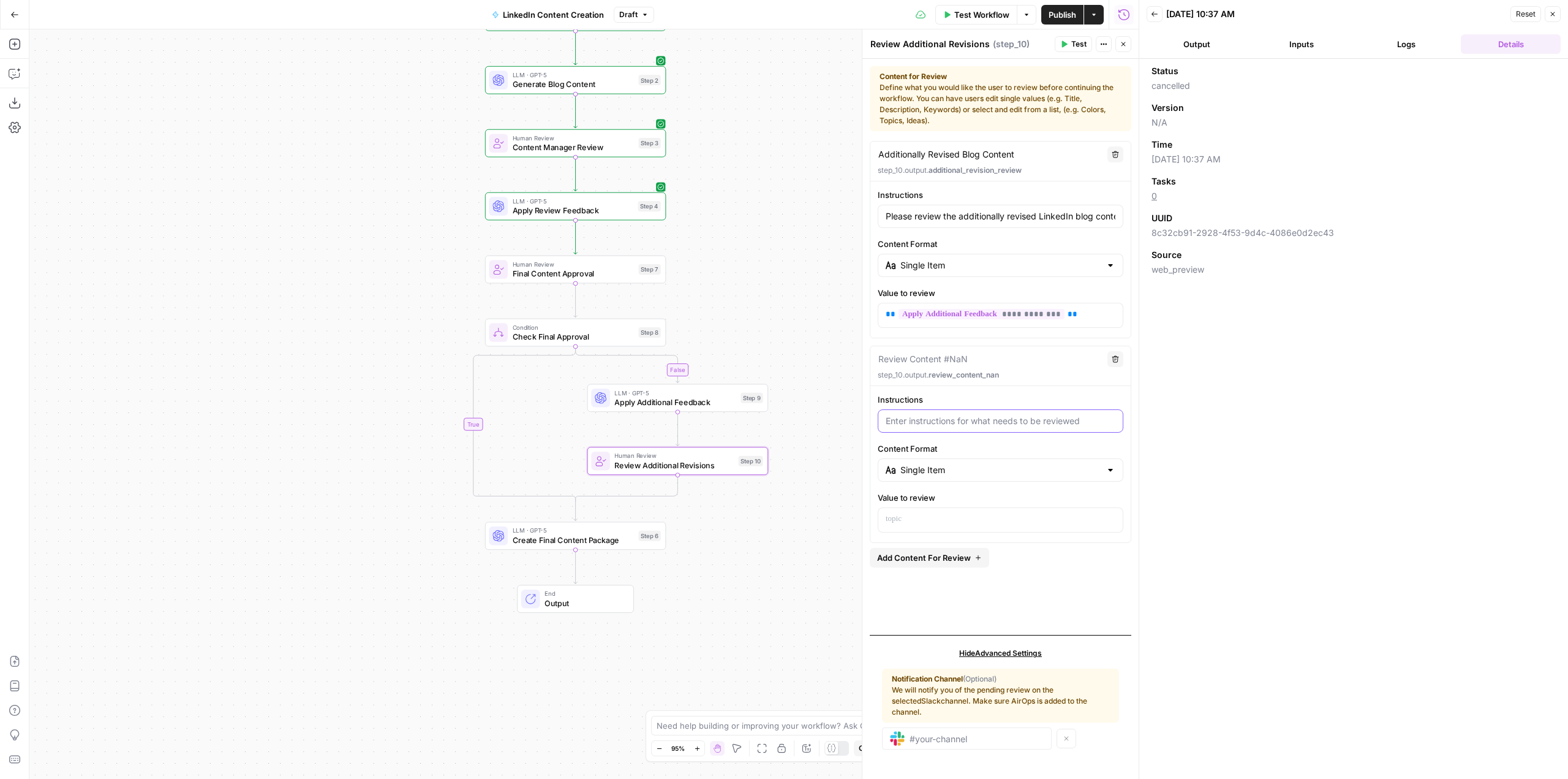
paste input "text"
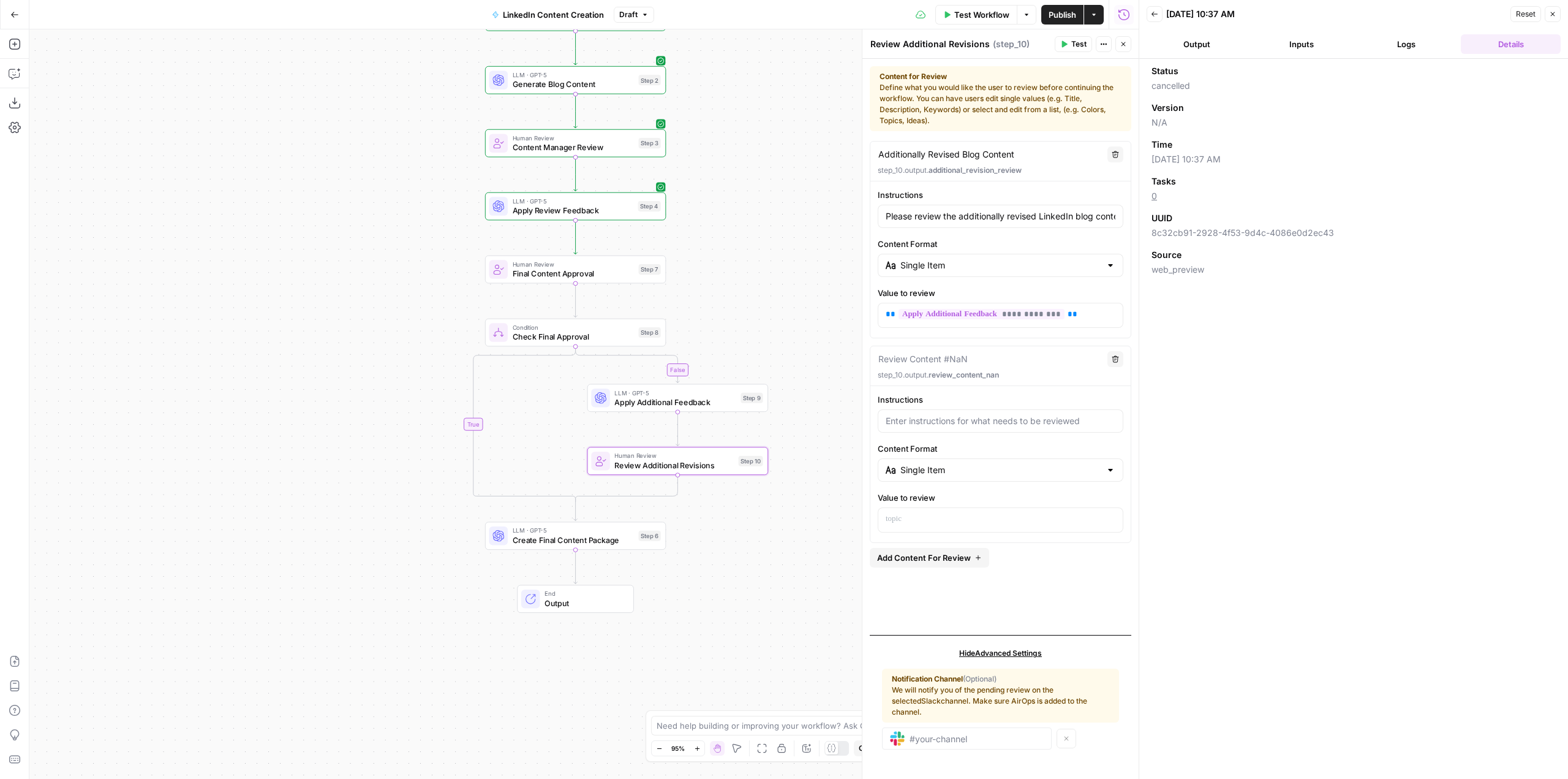
click at [781, 750] on icon "button" at bounding box center [781, 748] width 10 height 10
click at [1009, 434] on div "Instructions Content Format Single Item Value to review" at bounding box center [1000, 462] width 260 height 139
click at [1028, 419] on input "Instructions" at bounding box center [1000, 420] width 230 height 12
paste input "text"
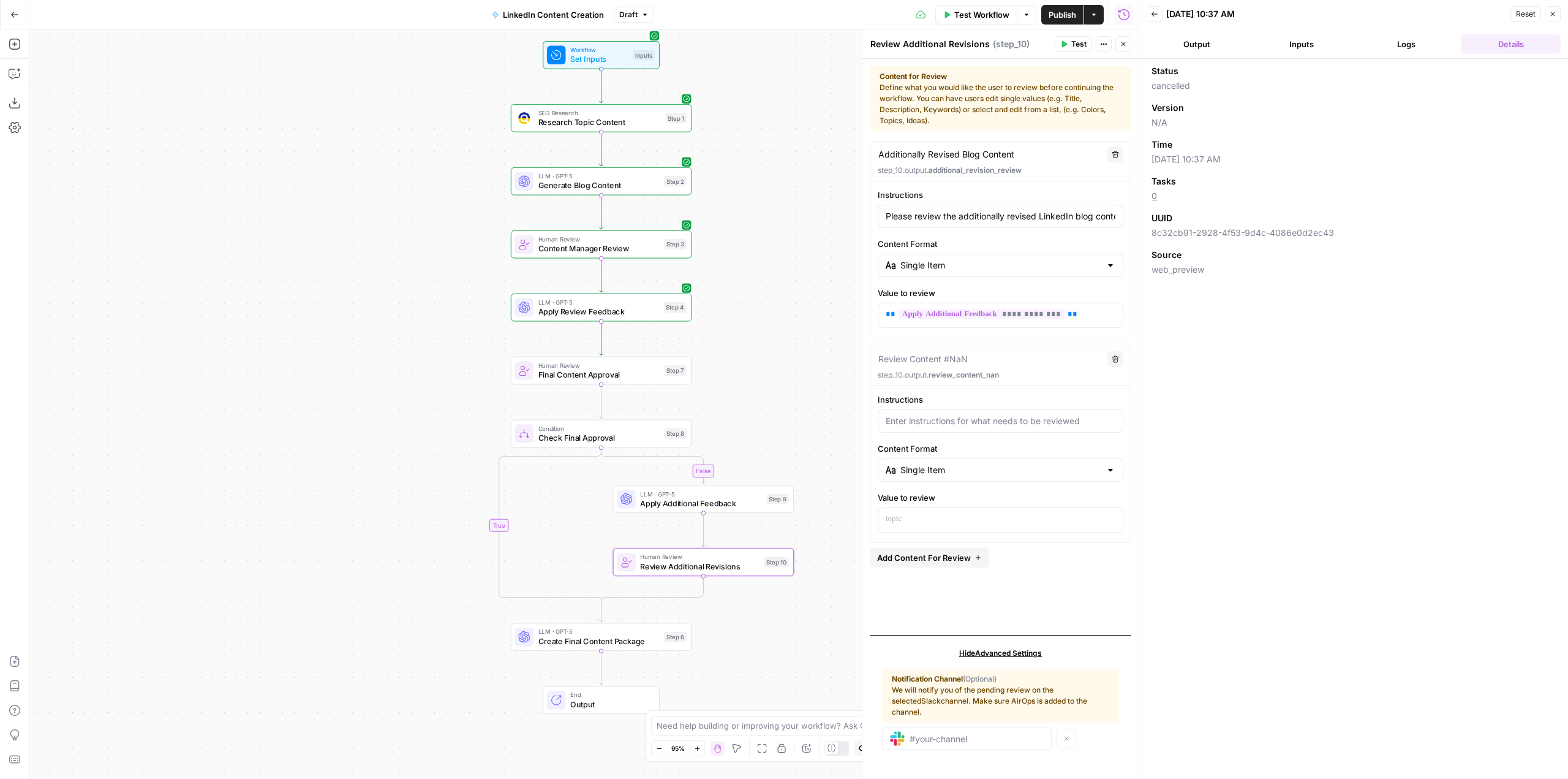
drag, startPoint x: 776, startPoint y: 245, endPoint x: 801, endPoint y: 346, distance: 104.0
click at [801, 346] on div "false true Workflow Set Inputs Inputs SEO Research Research Topic Content Step …" at bounding box center [584, 404] width 1109 height 749
click at [676, 287] on span "Test" at bounding box center [674, 286] width 14 height 10
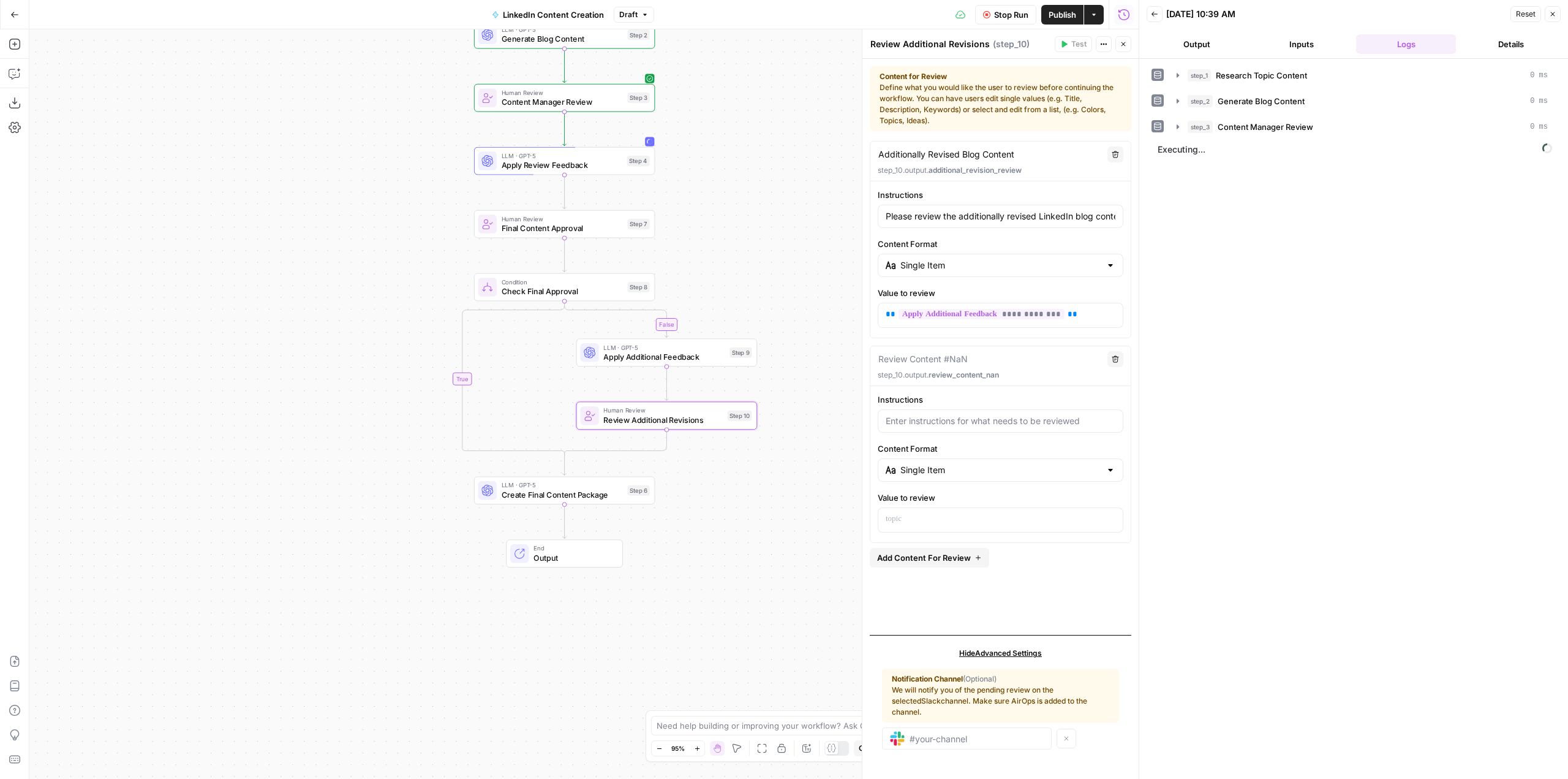
drag, startPoint x: 800, startPoint y: 398, endPoint x: 763, endPoint y: 252, distance: 150.6
click at [763, 252] on div "false true Workflow Set Inputs Inputs SEO Research Research Topic Content Step …" at bounding box center [584, 404] width 1109 height 749
click at [999, 14] on span "Stop Run" at bounding box center [1011, 14] width 35 height 12
click at [640, 208] on button "Test" at bounding box center [631, 202] width 36 height 15
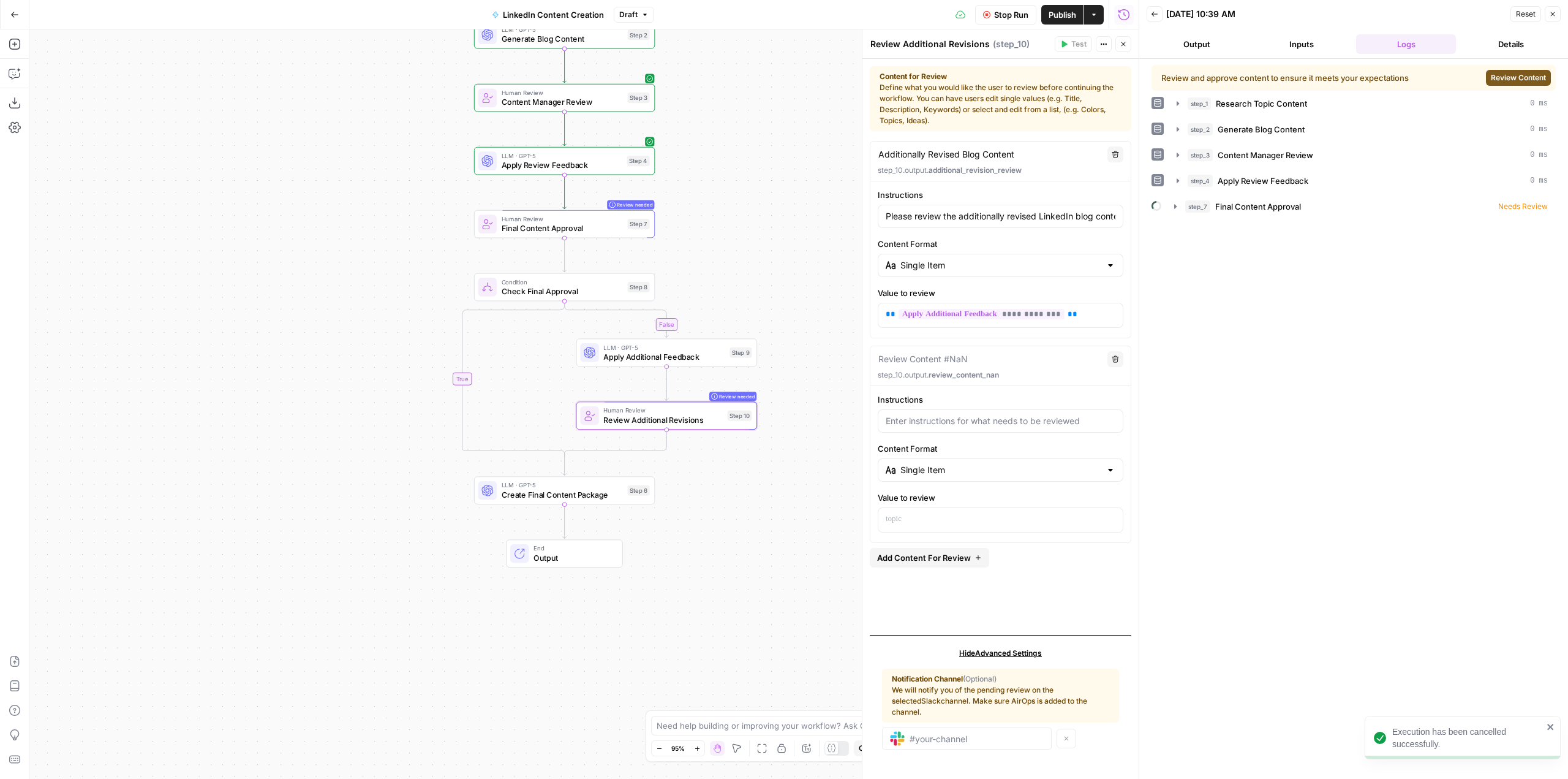
click at [1516, 78] on span "Review Content" at bounding box center [1518, 77] width 55 height 11
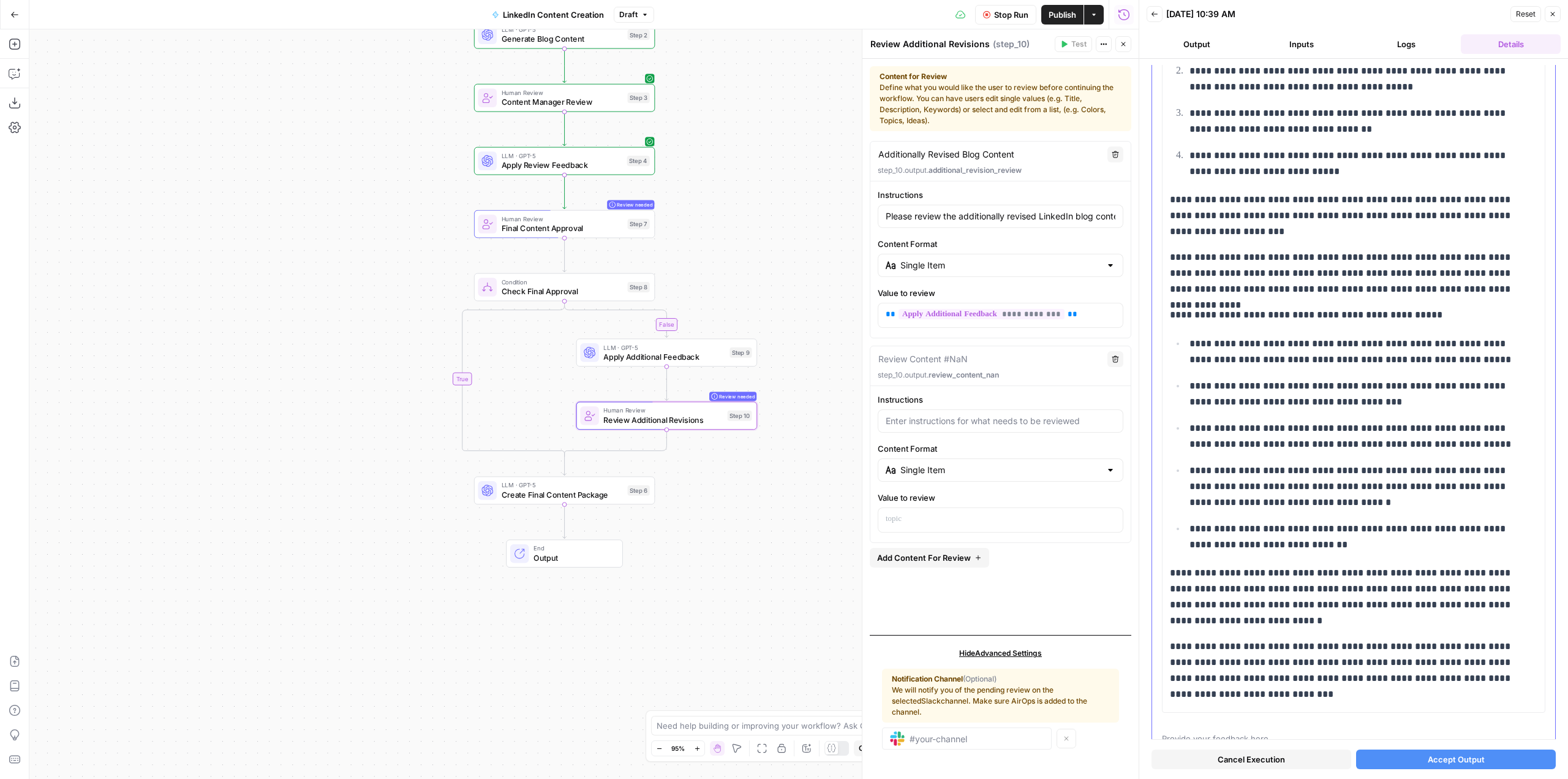
scroll to position [4766, 0]
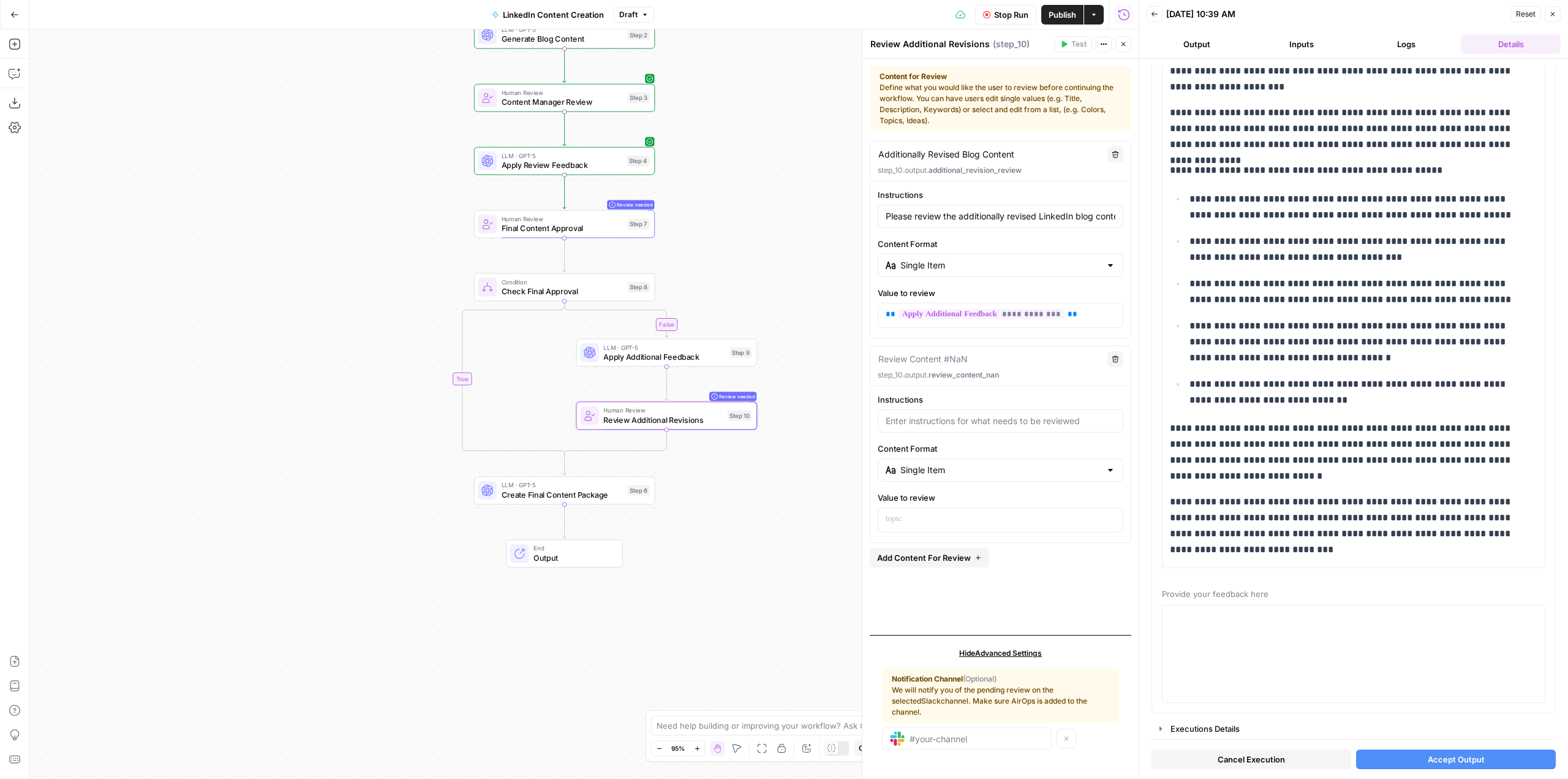
click at [348, 193] on div "false true Workflow Set Inputs Inputs SEO Research Research Topic Content Step …" at bounding box center [584, 404] width 1109 height 749
click at [1151, 13] on icon "button" at bounding box center [1154, 14] width 7 height 7
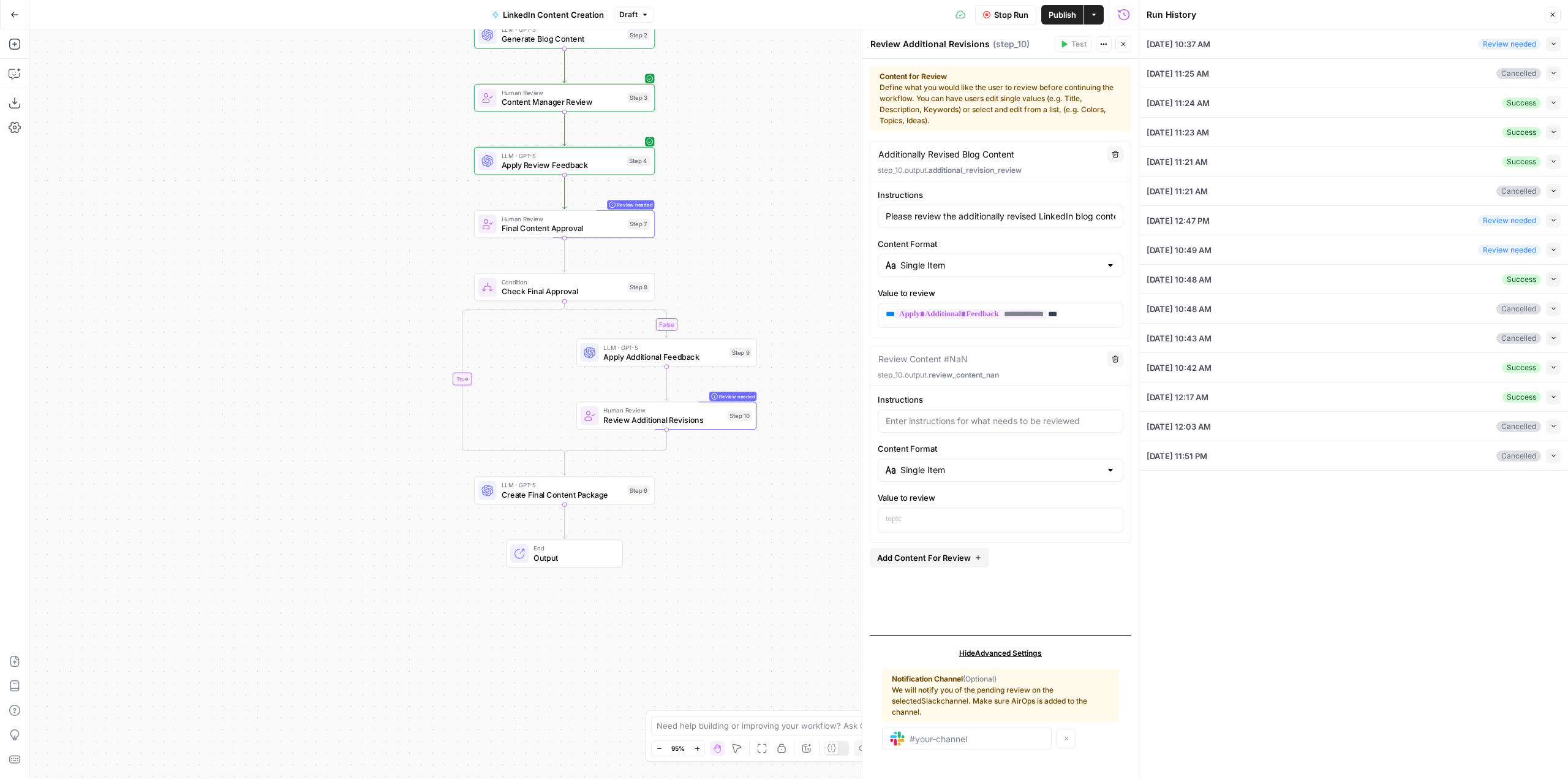
click at [1557, 11] on button "Close" at bounding box center [1553, 14] width 16 height 16
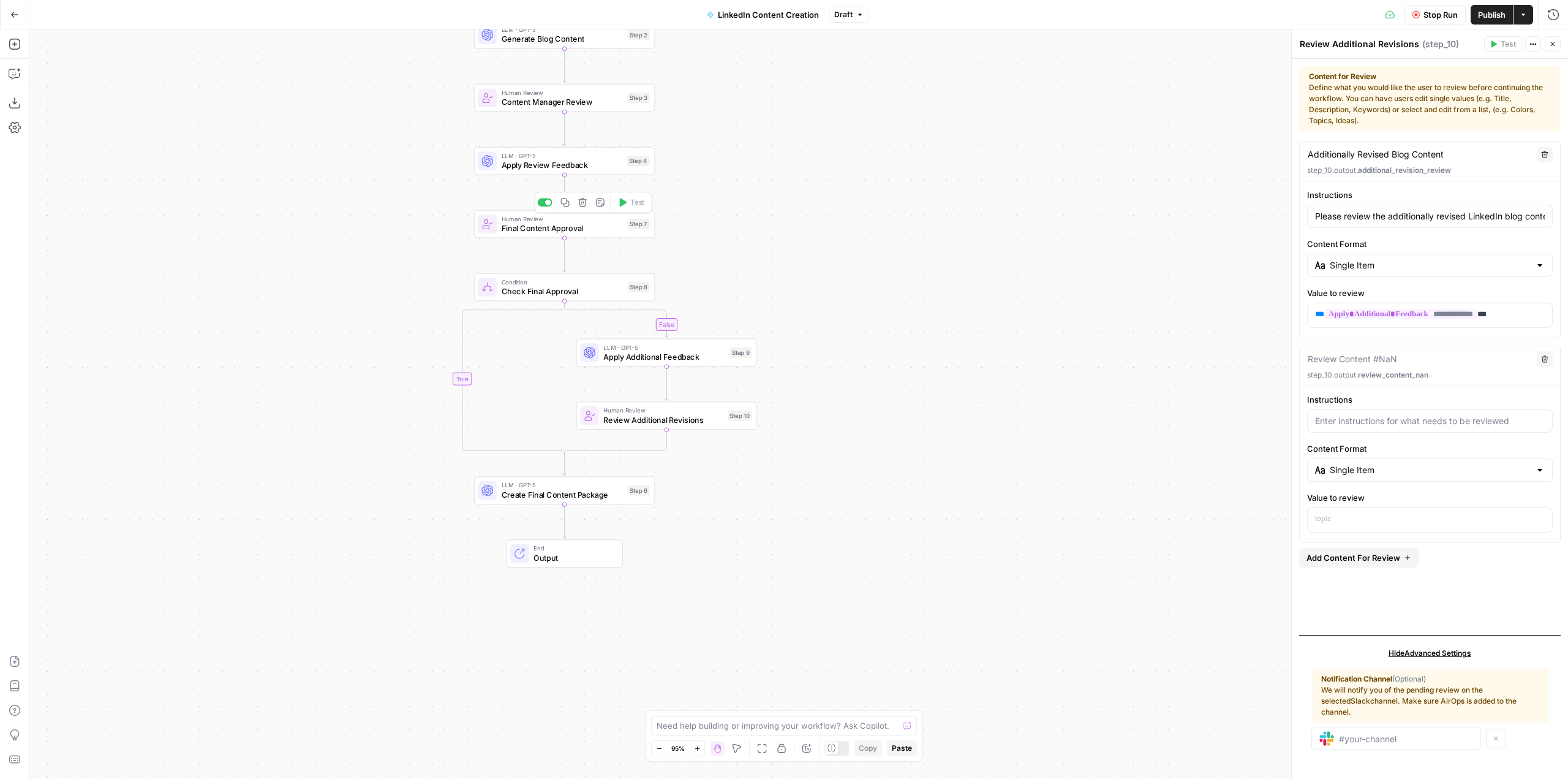
click at [595, 225] on span "Final Content Approval" at bounding box center [562, 228] width 122 height 12
click at [1556, 40] on button "Close" at bounding box center [1553, 44] width 16 height 16
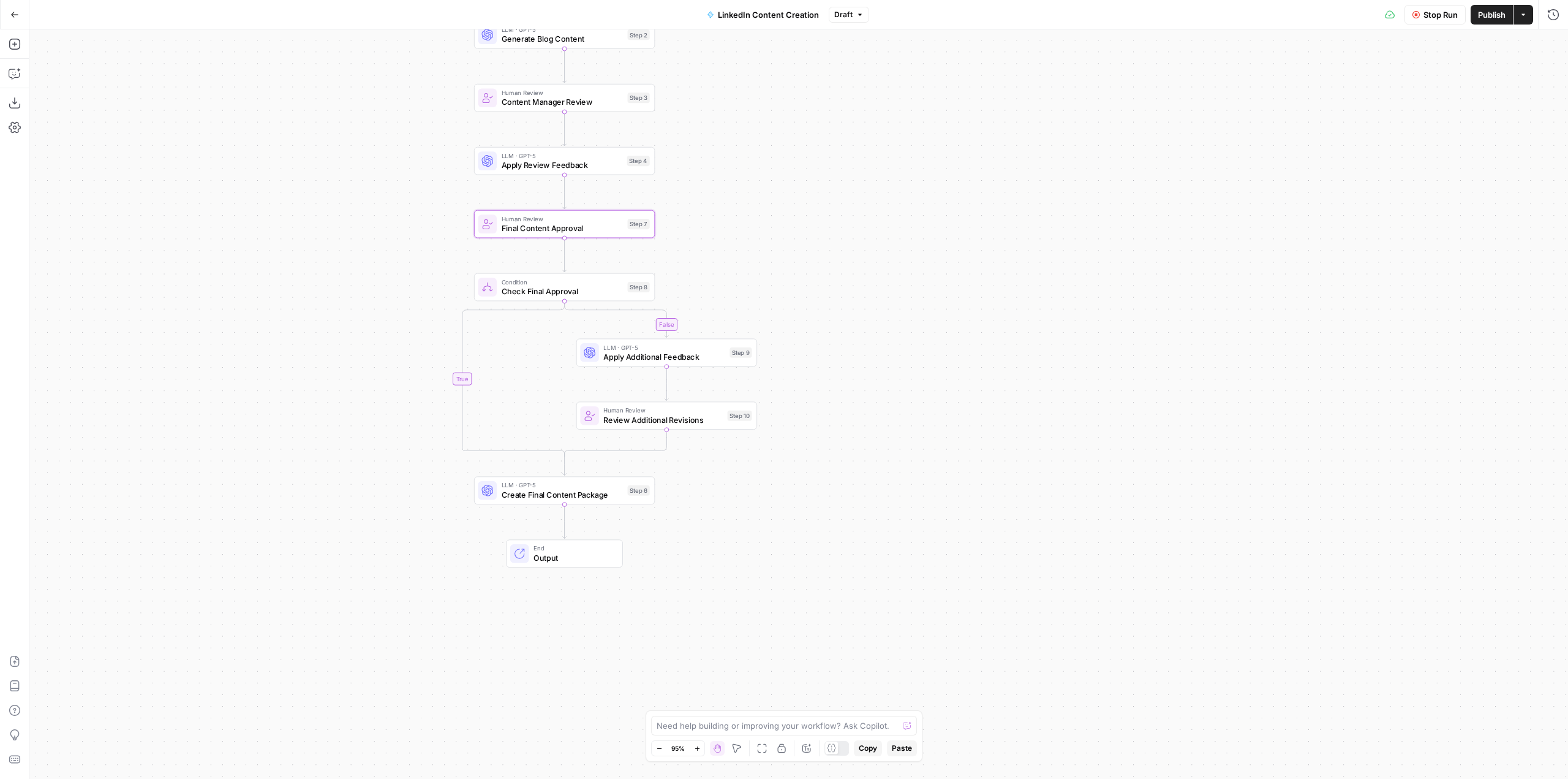
click at [588, 225] on span "Final Content Approval" at bounding box center [562, 228] width 122 height 12
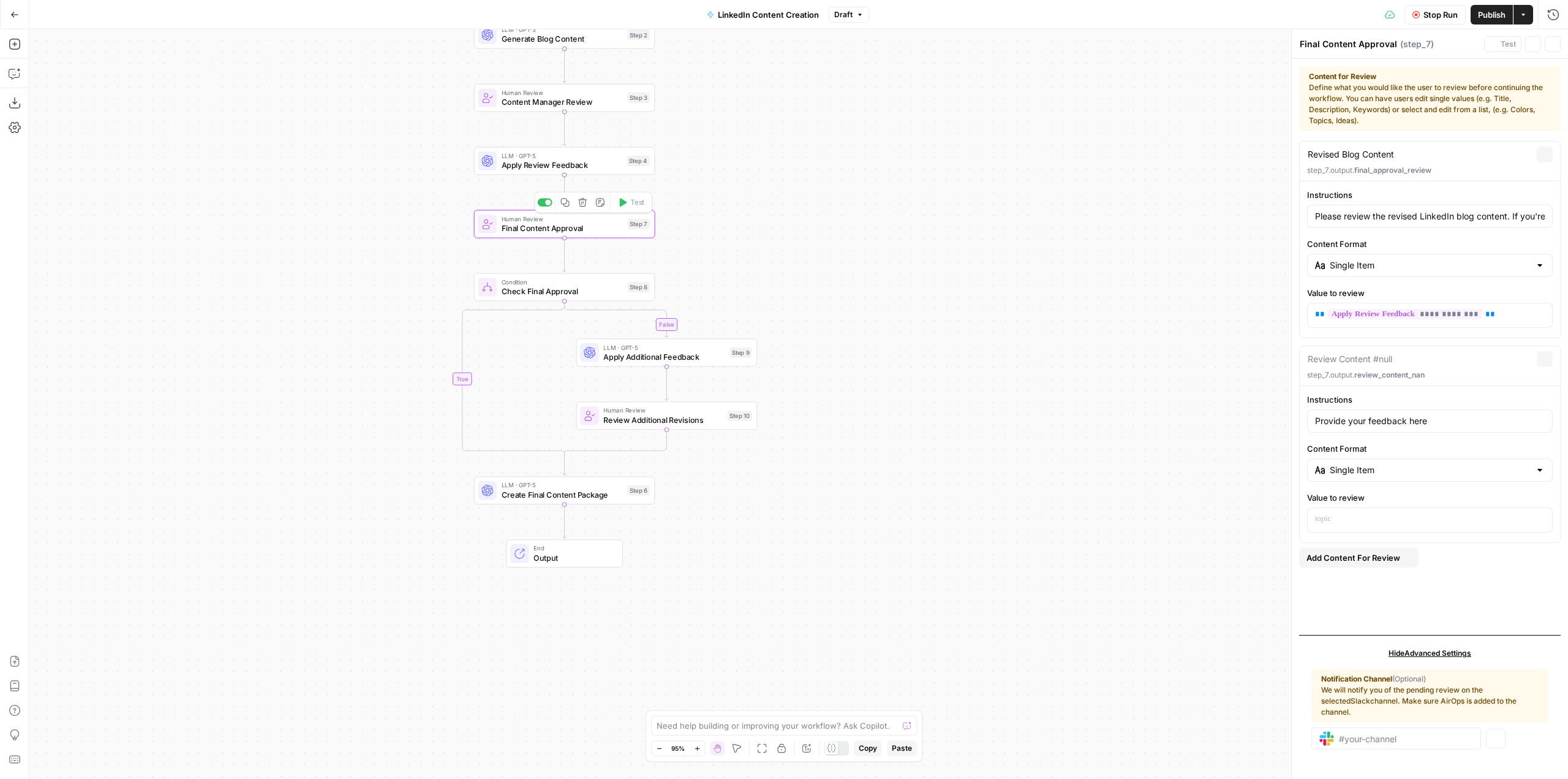
click at [588, 225] on span "Final Content Approval" at bounding box center [562, 228] width 122 height 12
click at [1418, 11] on icon "button" at bounding box center [1416, 14] width 7 height 7
click at [635, 199] on span "Test" at bounding box center [638, 202] width 14 height 10
